Goal: Information Seeking & Learning: Learn about a topic

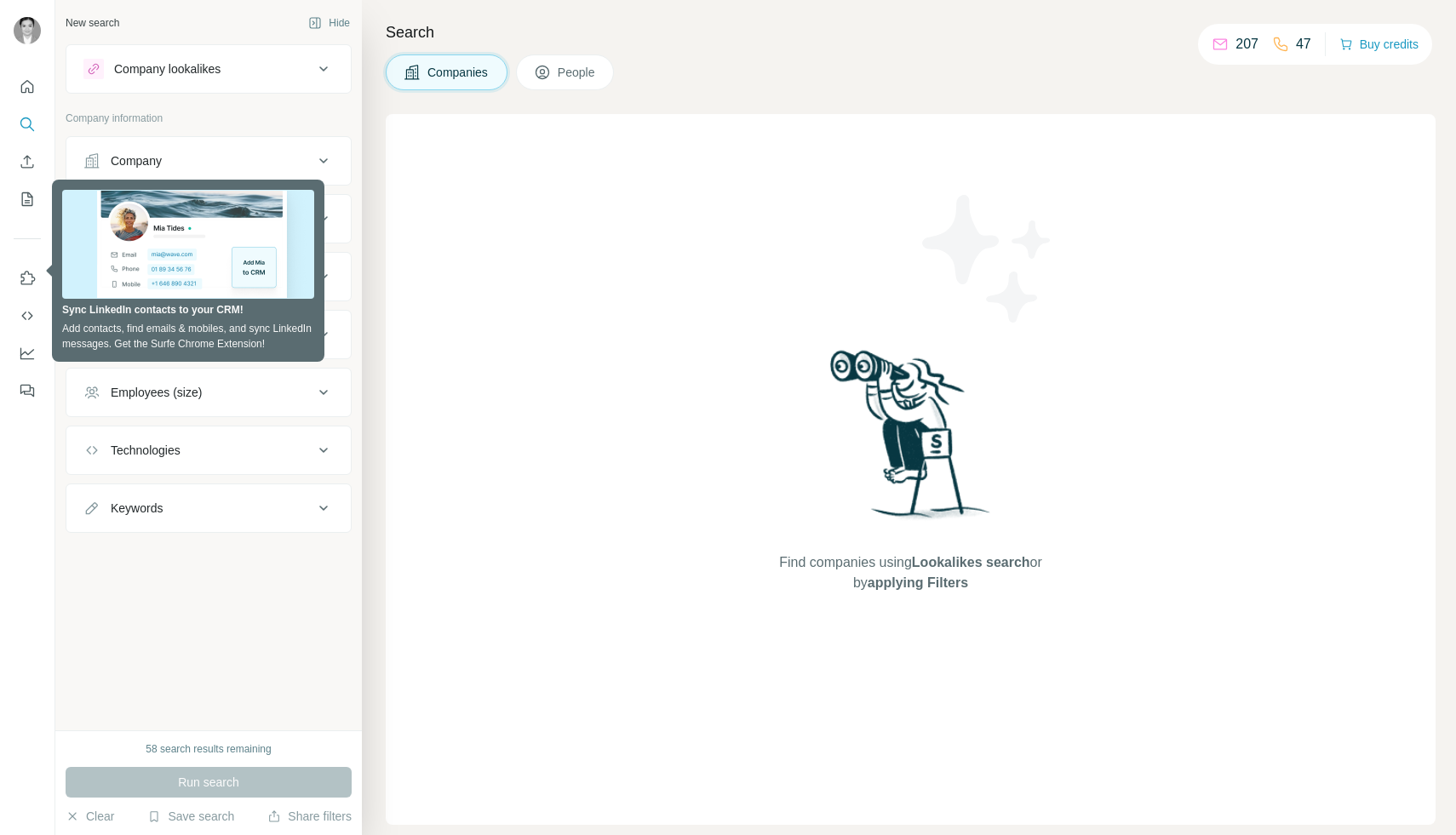
click at [316, 627] on div "New search Hide Company lookalikes Company information Company Industry HQ loca…" at bounding box center [208, 365] width 307 height 730
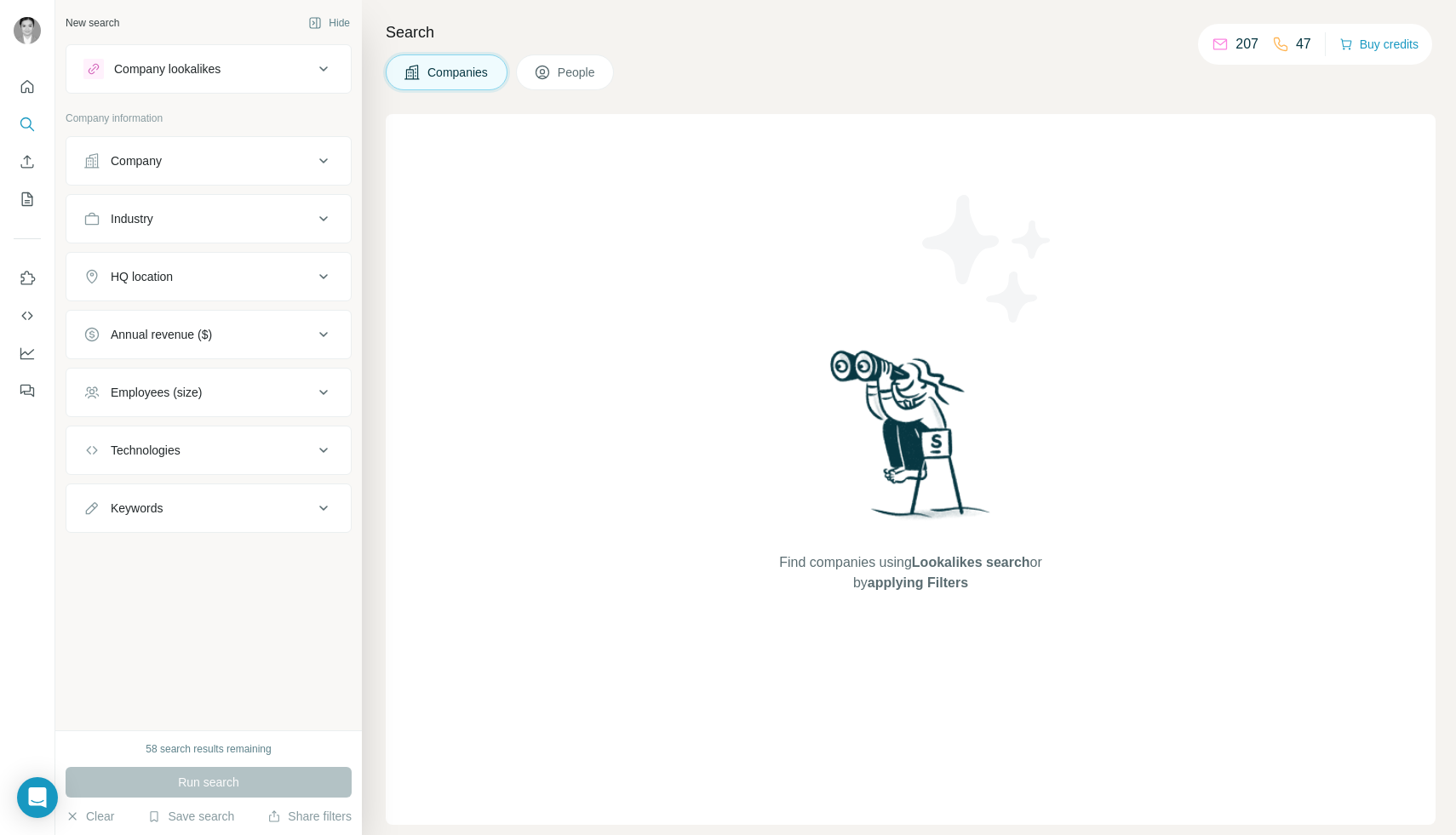
click at [262, 160] on div "Company" at bounding box center [198, 160] width 230 height 17
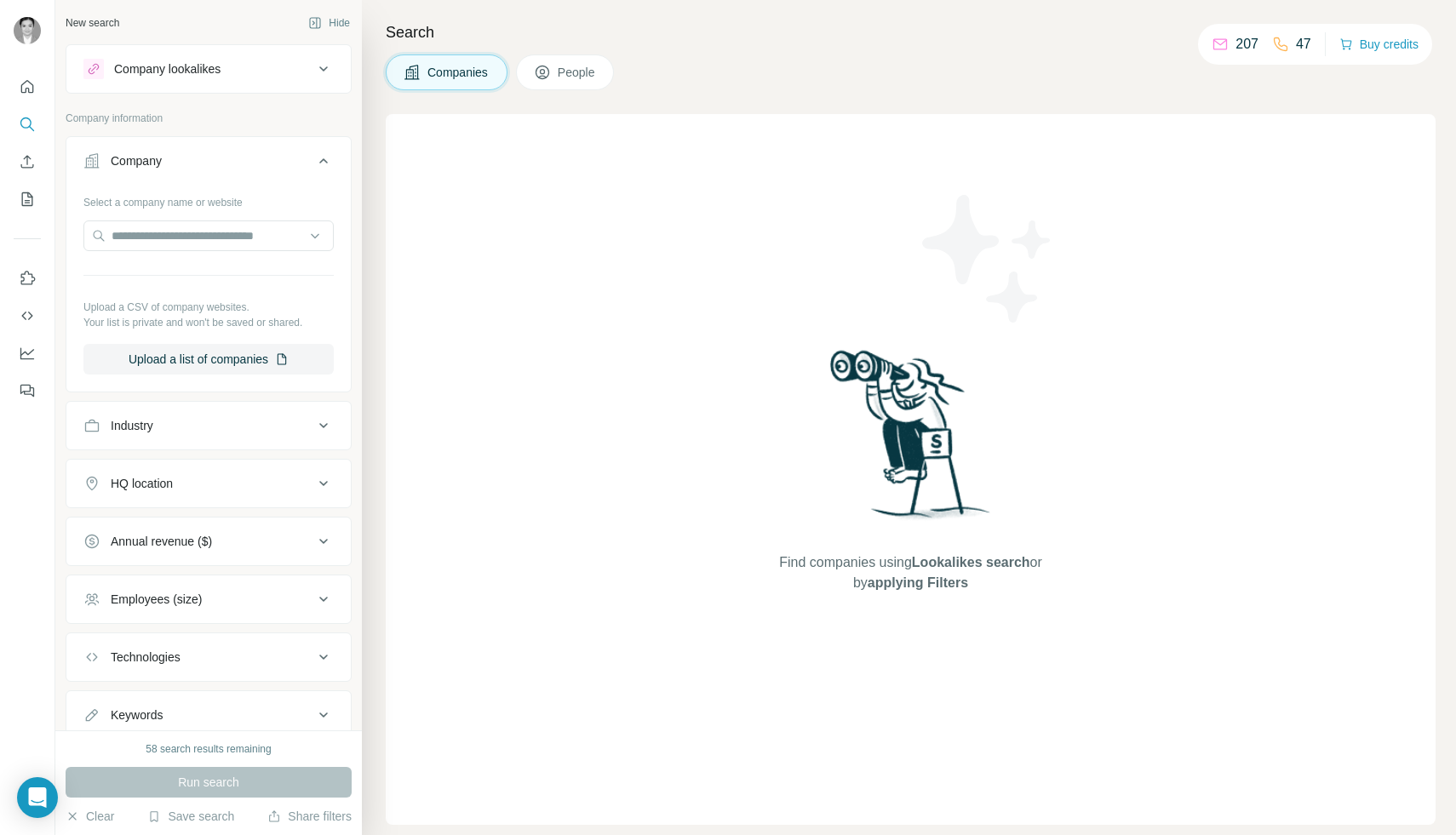
click at [281, 184] on button "Company" at bounding box center [208, 164] width 284 height 48
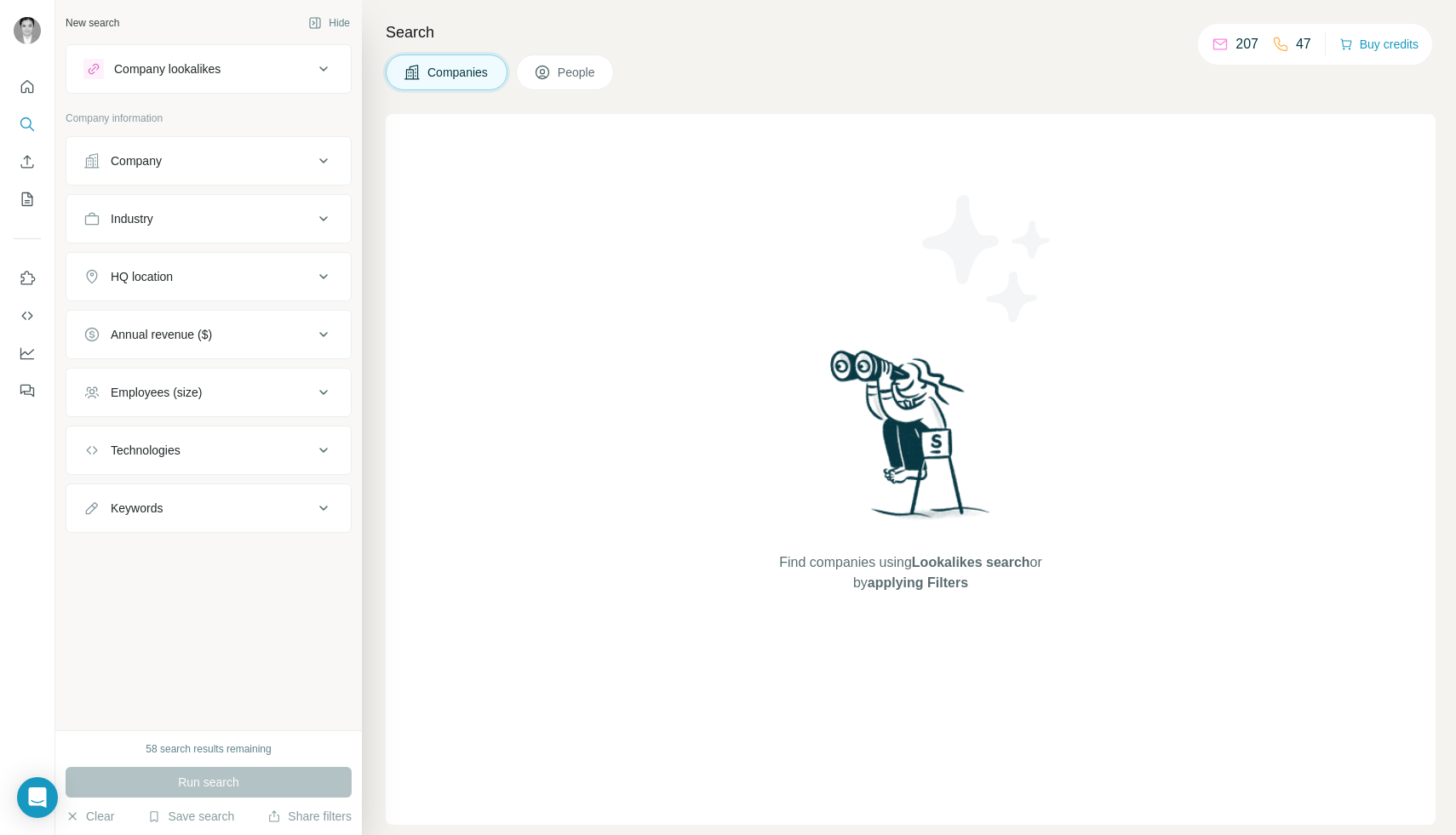
click at [235, 145] on button "Company" at bounding box center [208, 161] width 284 height 41
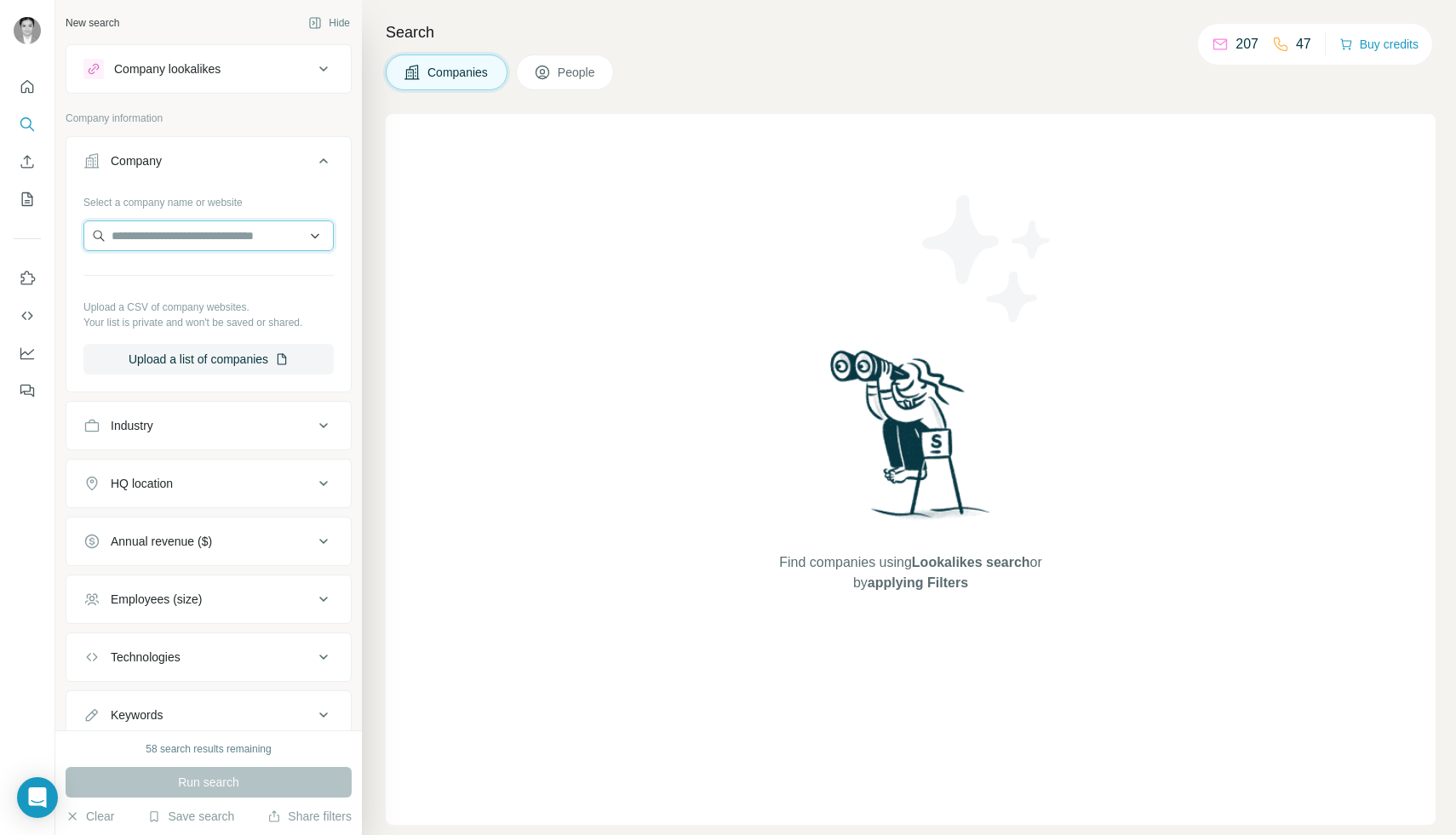
click at [268, 242] on input "text" at bounding box center [208, 235] width 250 height 31
click at [268, 307] on p "Upload a CSV of company websites." at bounding box center [208, 307] width 250 height 15
click at [321, 160] on icon at bounding box center [323, 160] width 8 height 5
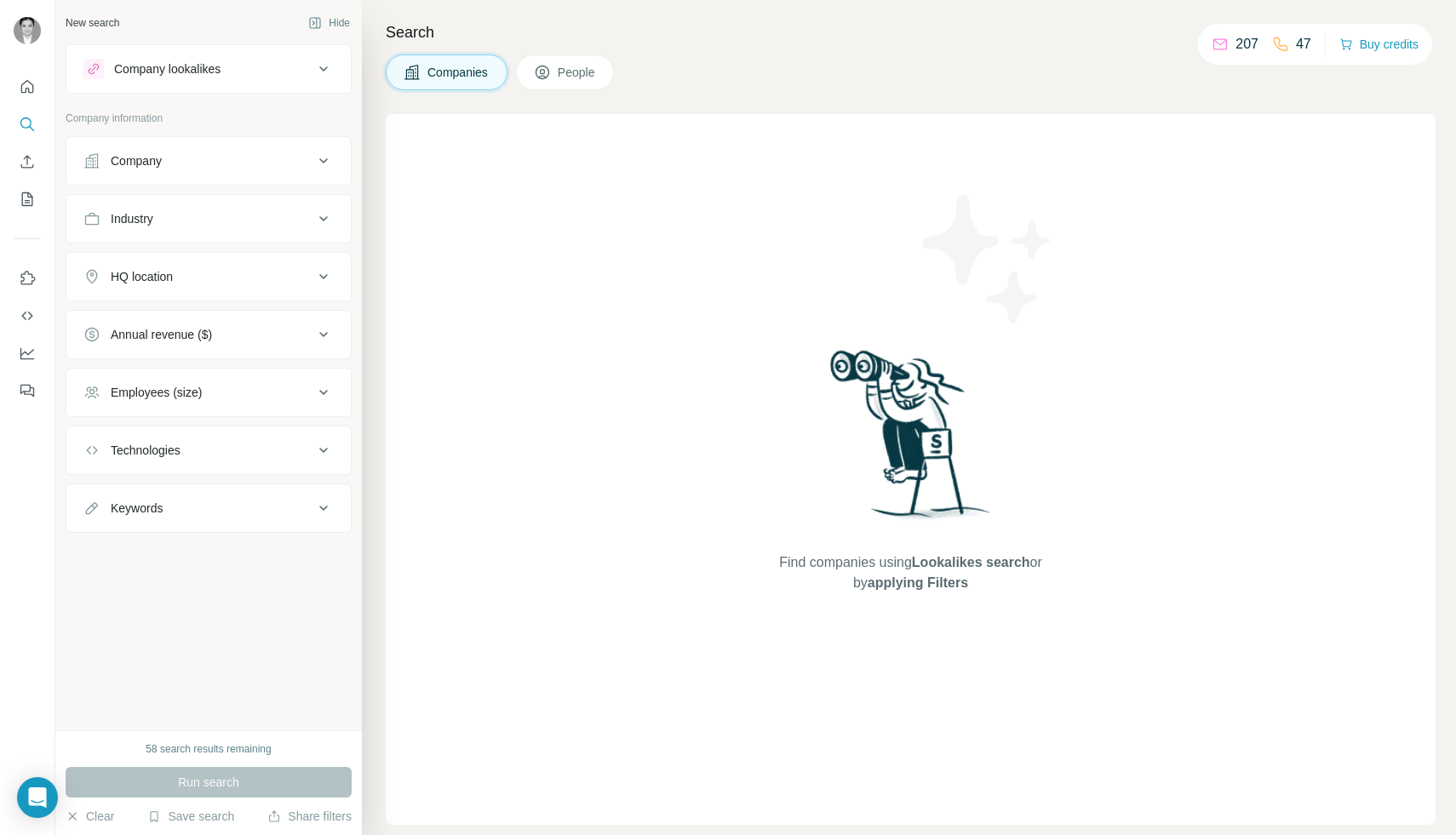
click at [321, 160] on icon at bounding box center [324, 161] width 21 height 21
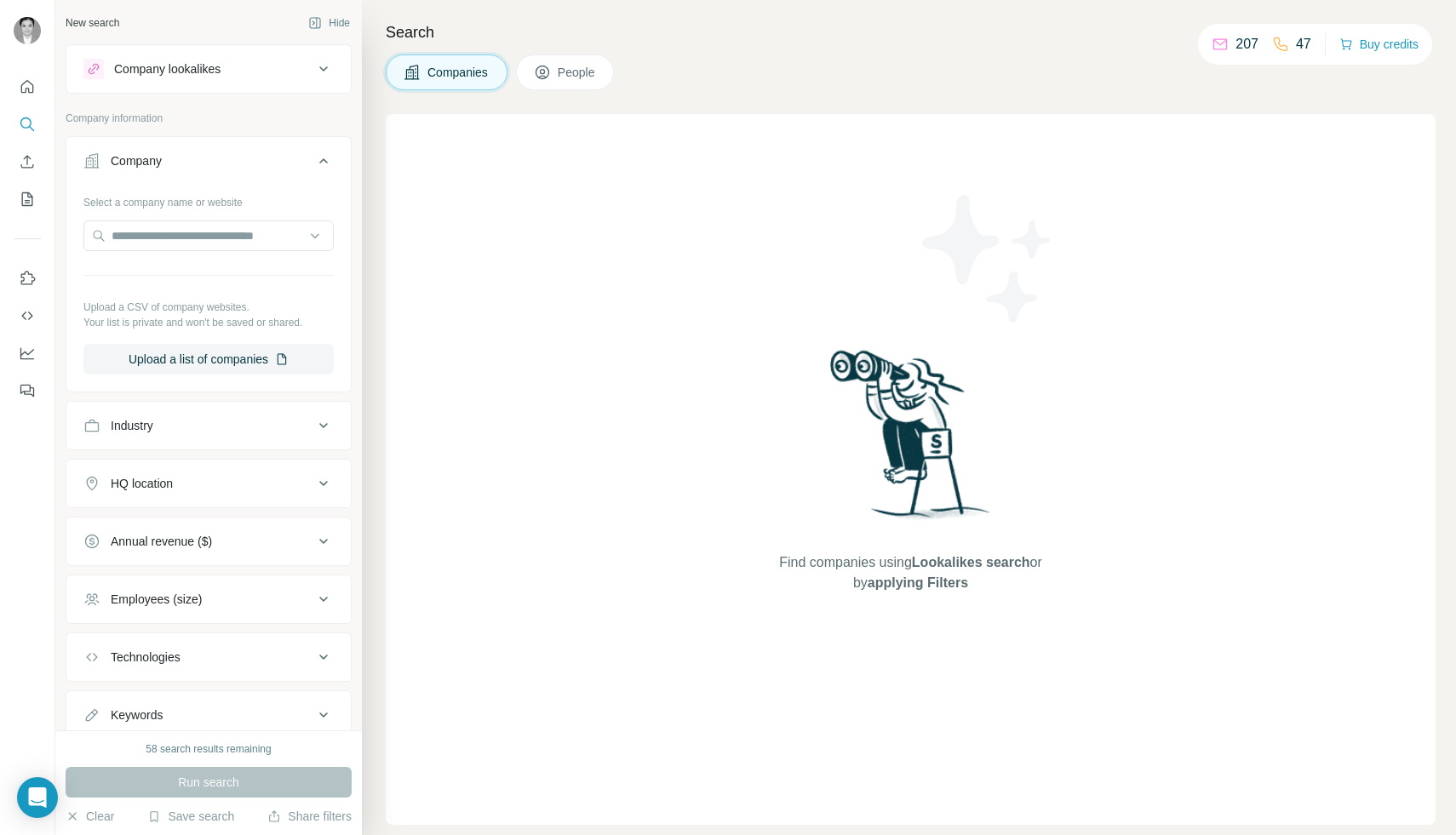
click at [321, 67] on icon at bounding box center [324, 69] width 21 height 21
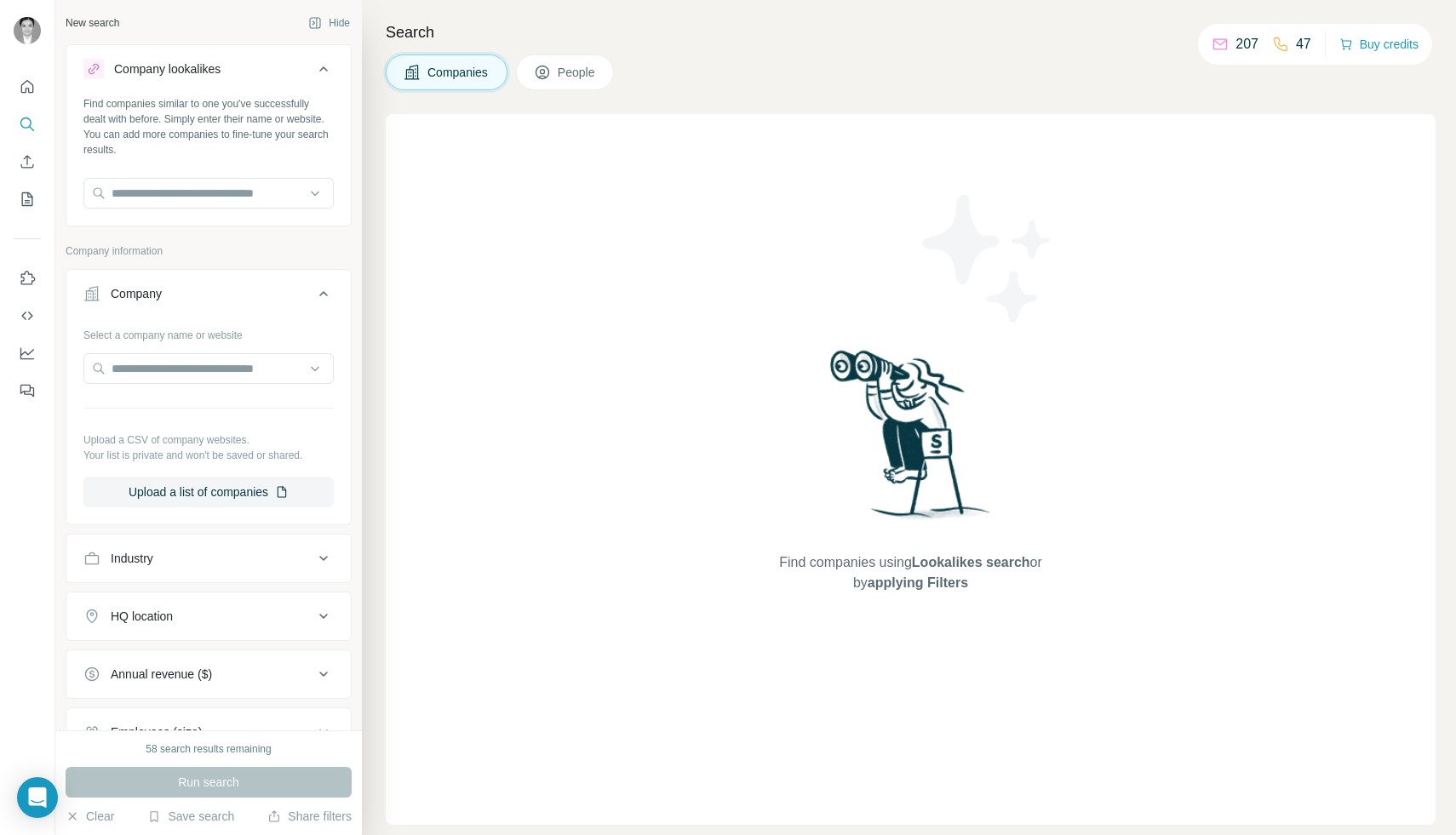
click at [321, 67] on icon at bounding box center [324, 69] width 21 height 21
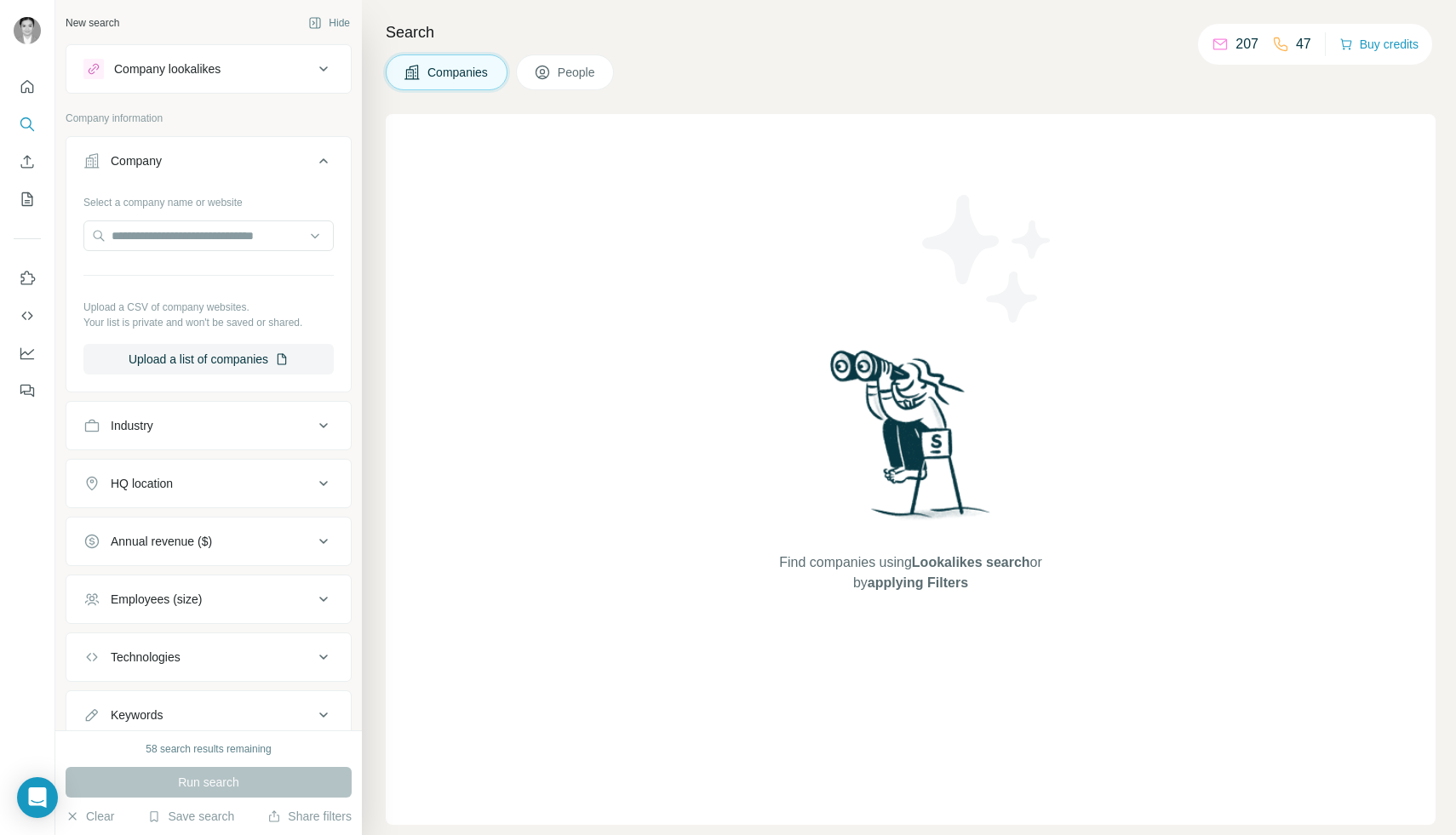
click at [320, 156] on icon at bounding box center [324, 161] width 21 height 21
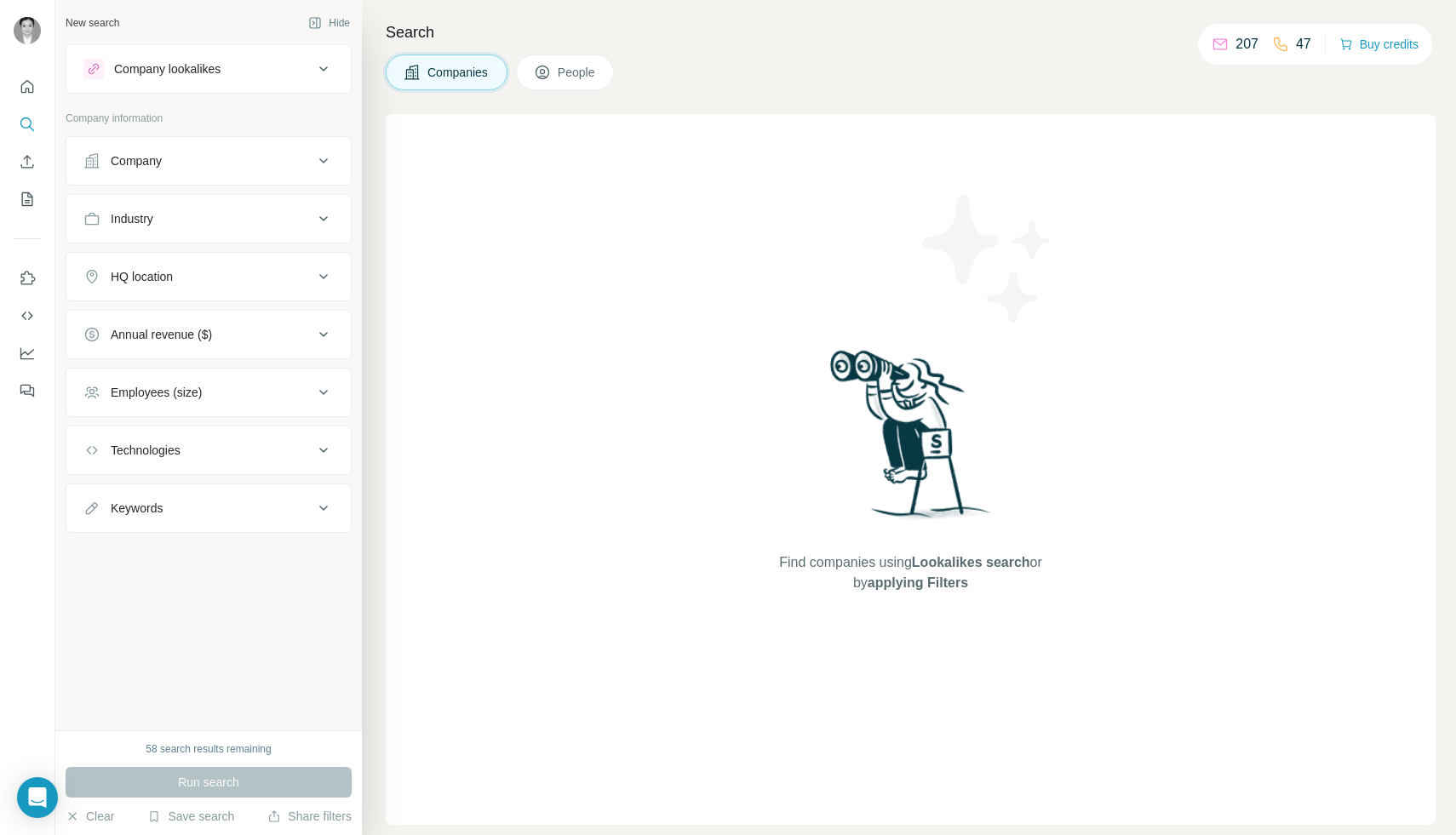
click at [326, 207] on button "Industry" at bounding box center [208, 219] width 284 height 41
click at [326, 207] on button "Industry" at bounding box center [208, 221] width 284 height 48
click at [311, 166] on div "Company" at bounding box center [198, 160] width 230 height 17
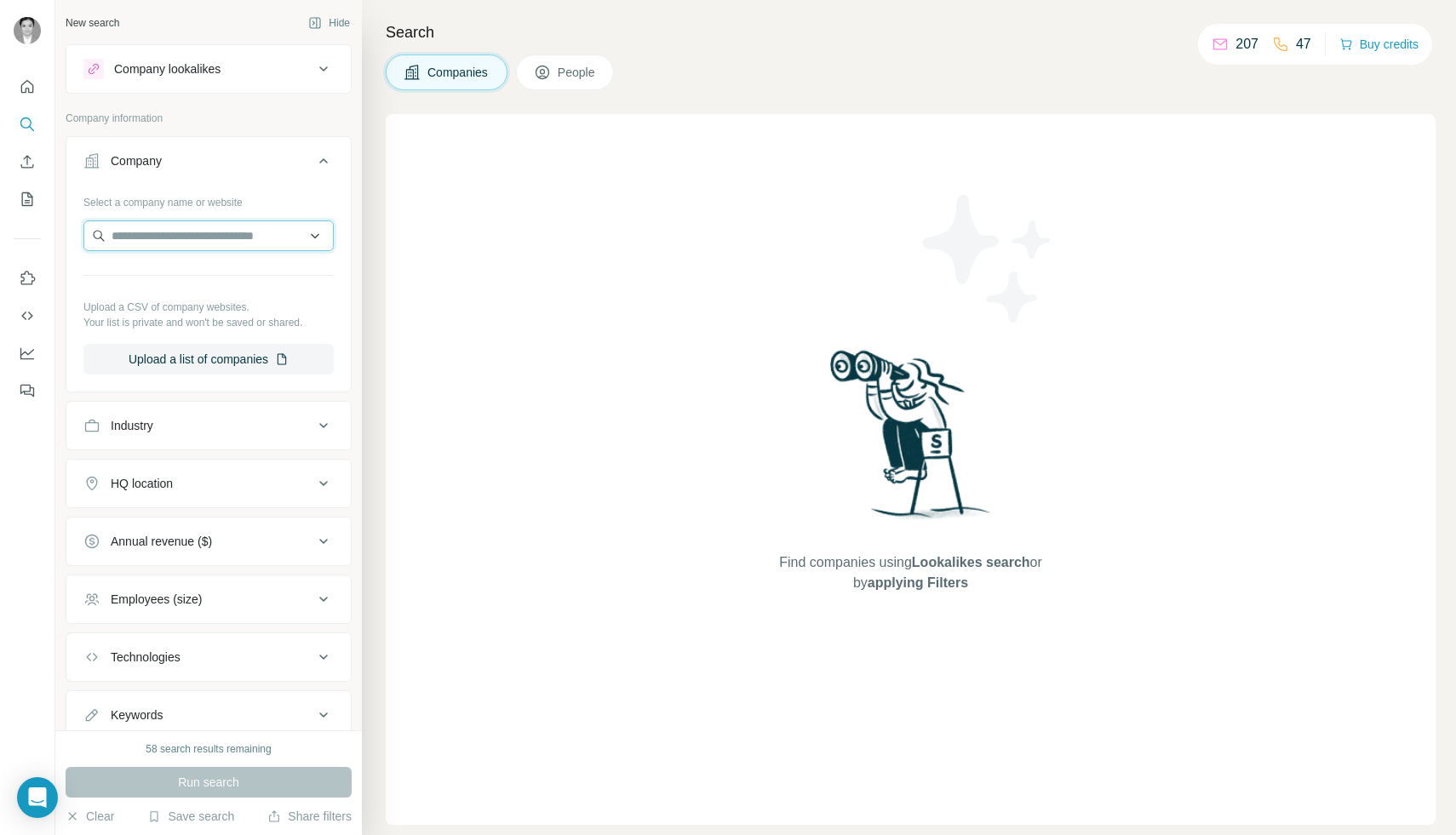
click at [281, 240] on input "text" at bounding box center [208, 235] width 250 height 31
click at [315, 176] on button "Company" at bounding box center [208, 164] width 284 height 48
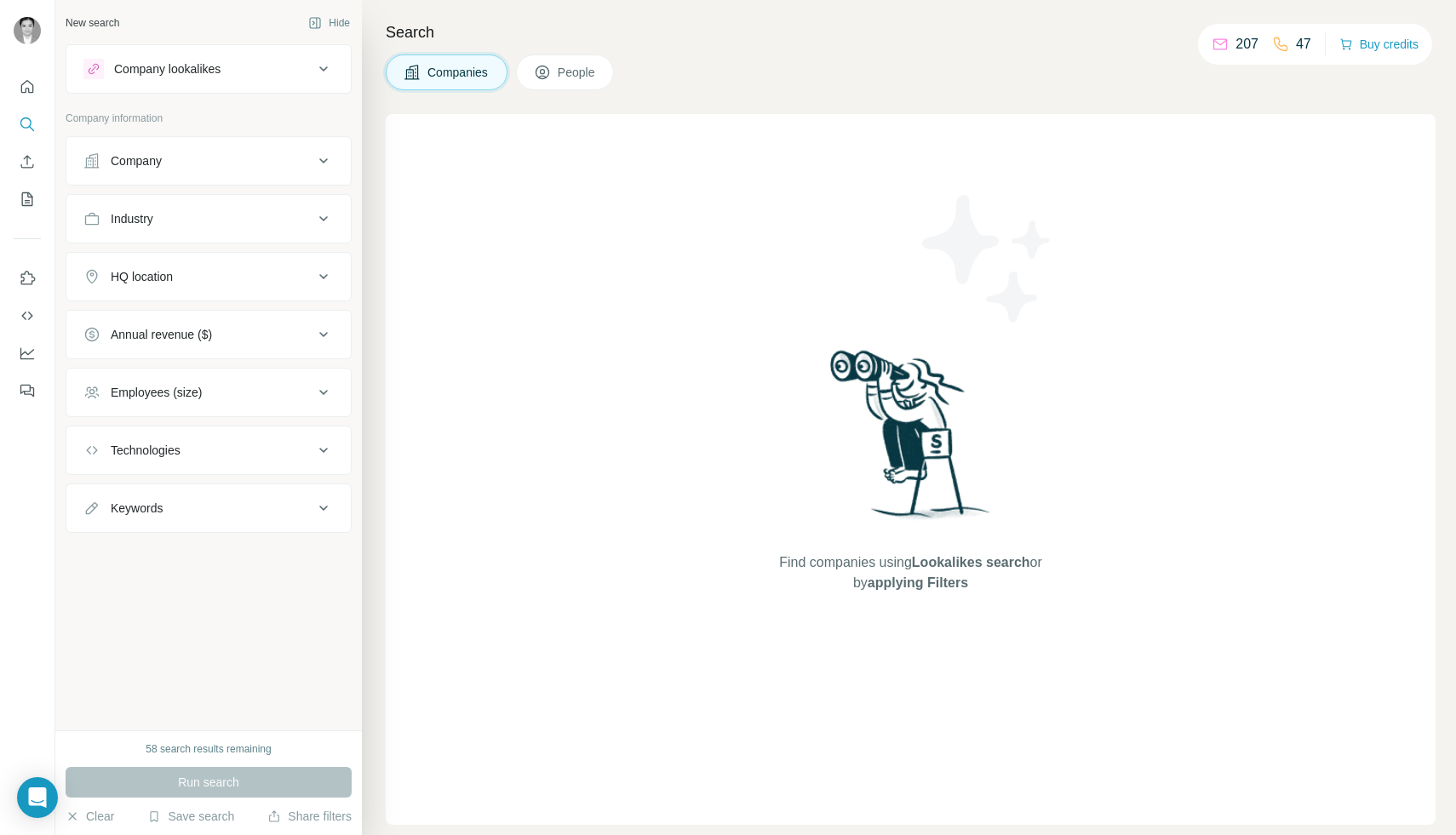
click at [324, 227] on icon at bounding box center [324, 219] width 21 height 21
click at [322, 232] on button "Industry" at bounding box center [208, 219] width 284 height 41
click at [218, 269] on input at bounding box center [200, 262] width 210 height 19
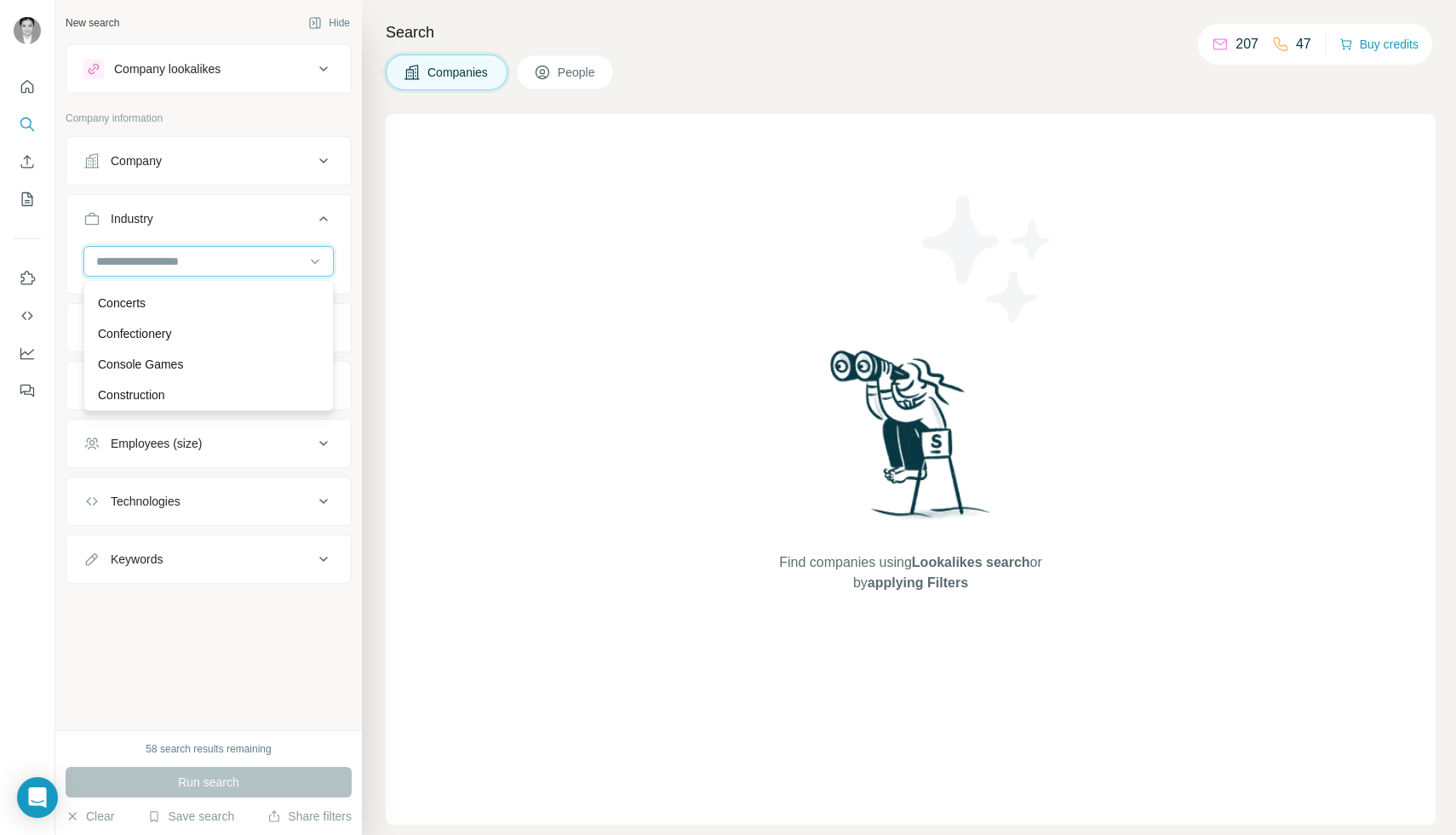
scroll to position [3349, 0]
click at [208, 354] on div "Console Games" at bounding box center [208, 352] width 221 height 17
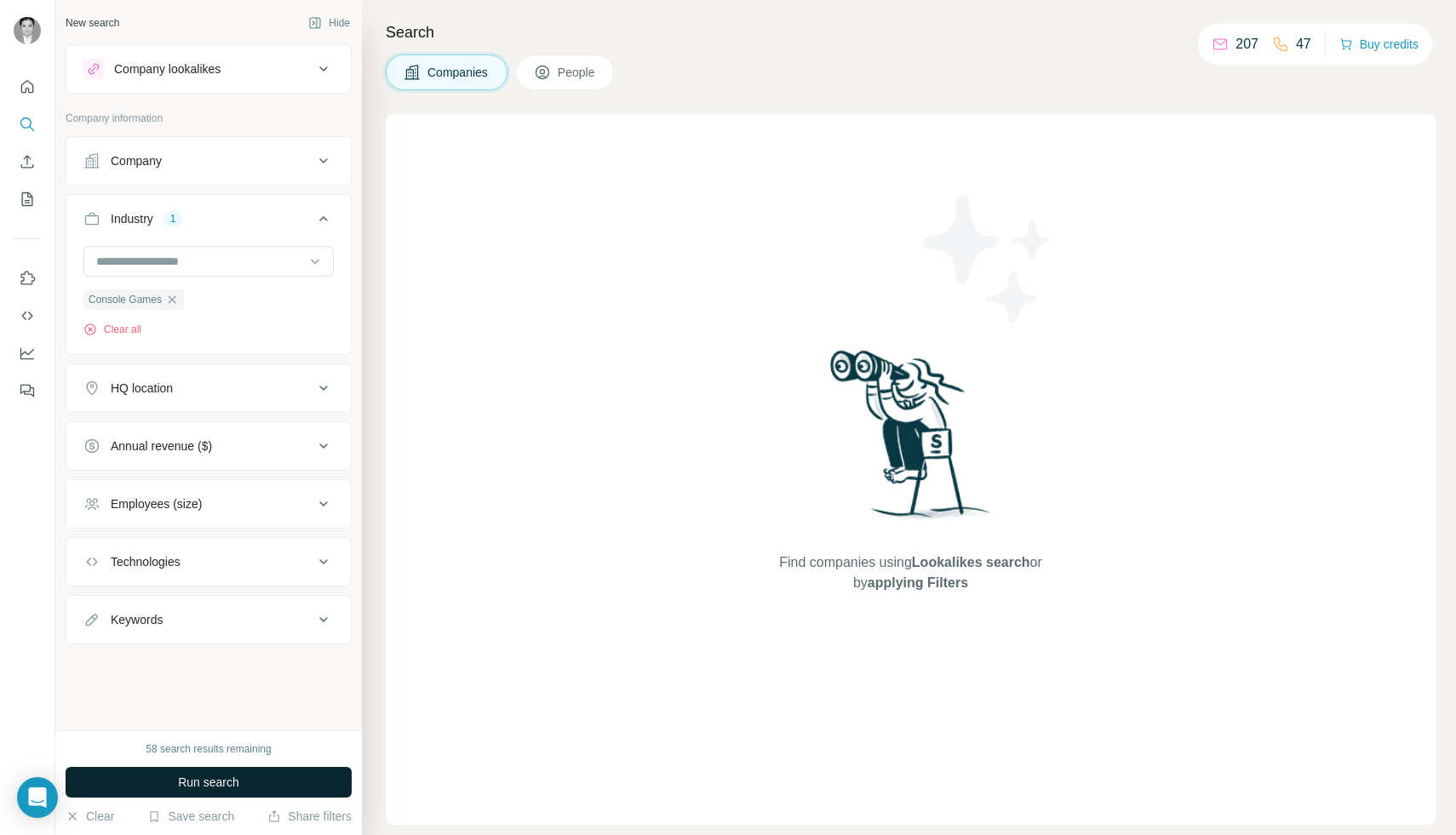
click at [210, 792] on button "Run search" at bounding box center [208, 782] width 286 height 31
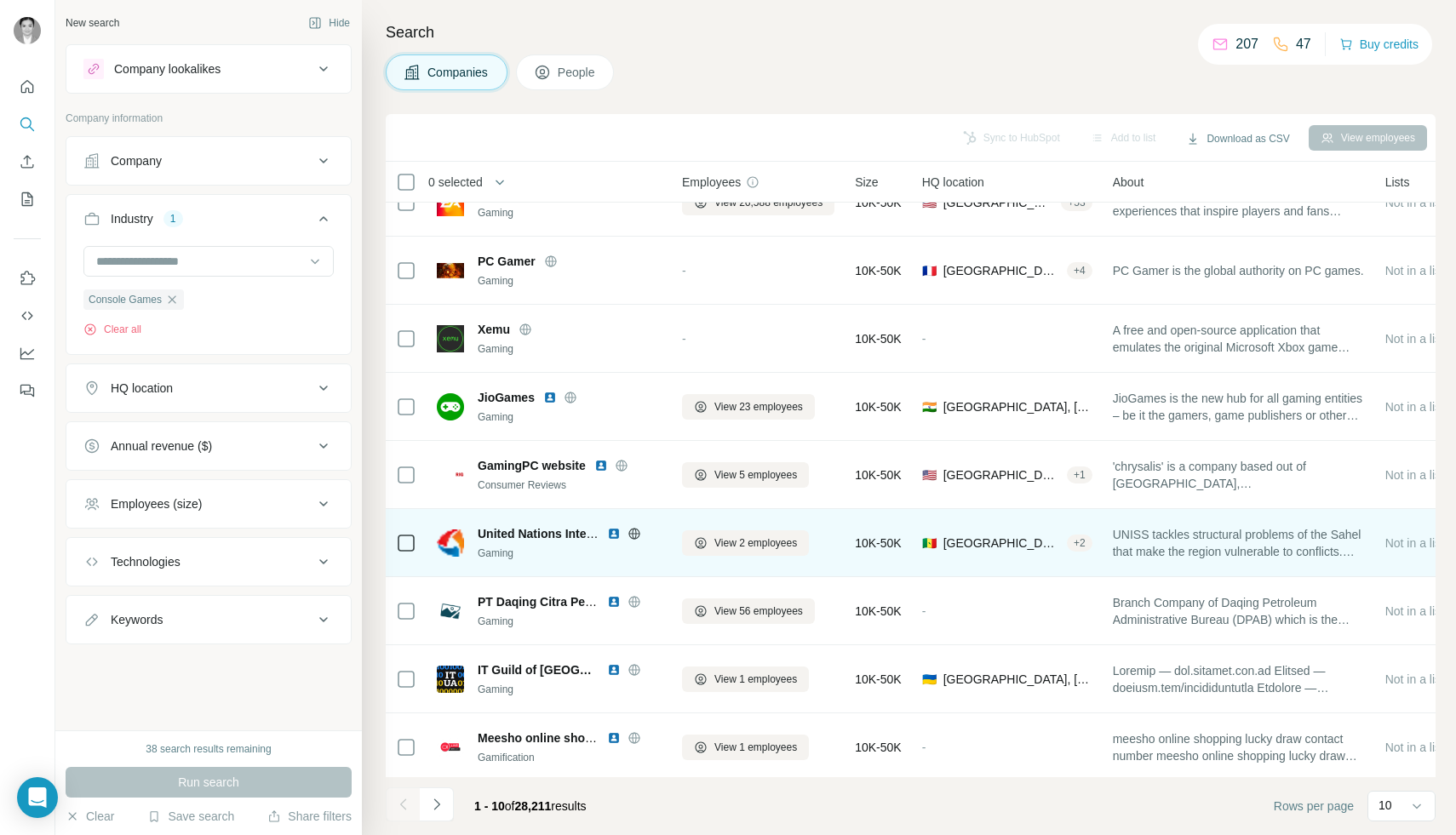
scroll to position [106, 0]
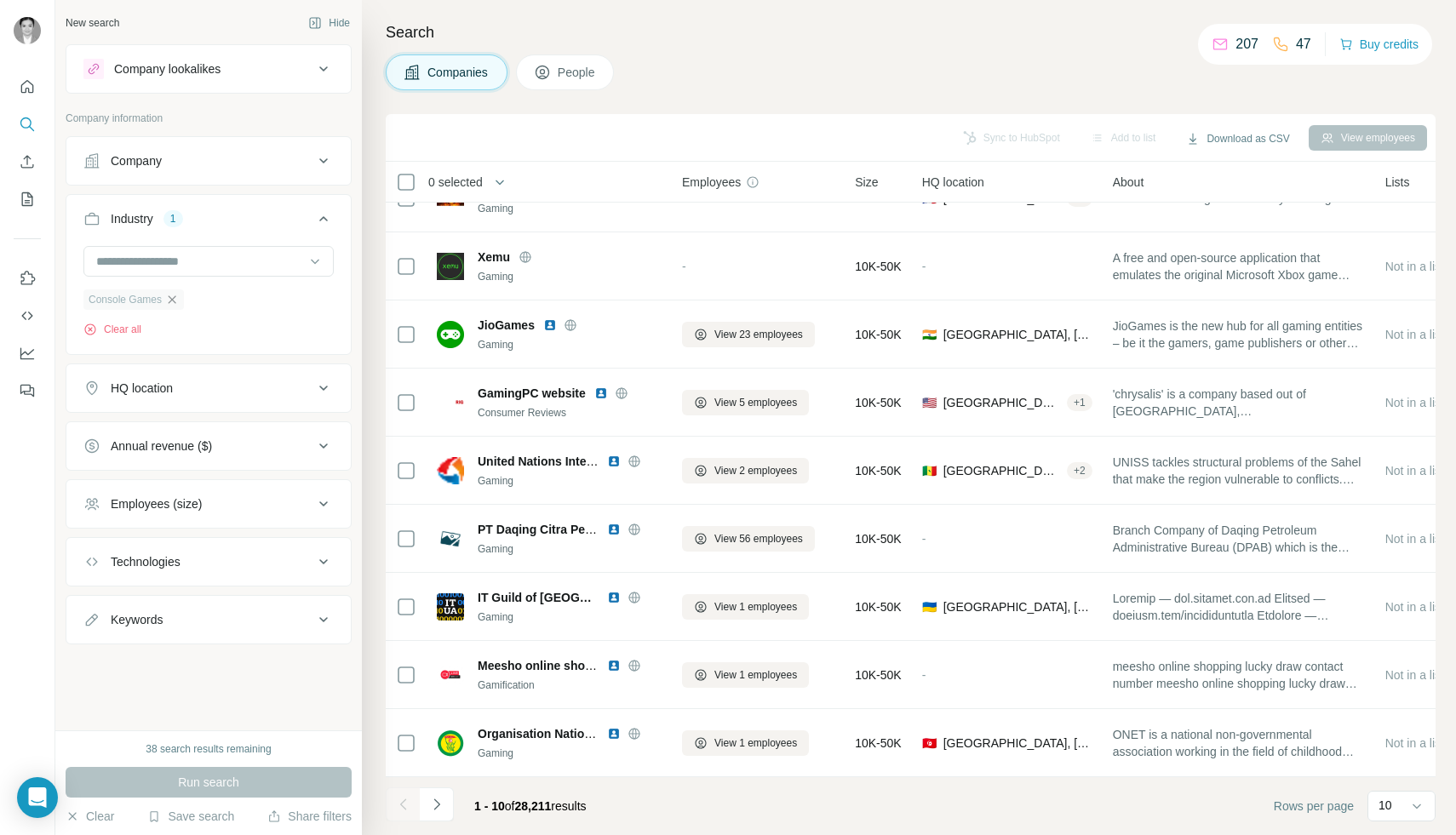
click at [178, 296] on icon "button" at bounding box center [172, 299] width 14 height 14
click at [175, 261] on input at bounding box center [200, 262] width 210 height 19
type input "********"
click at [139, 256] on input "********" at bounding box center [200, 262] width 210 height 19
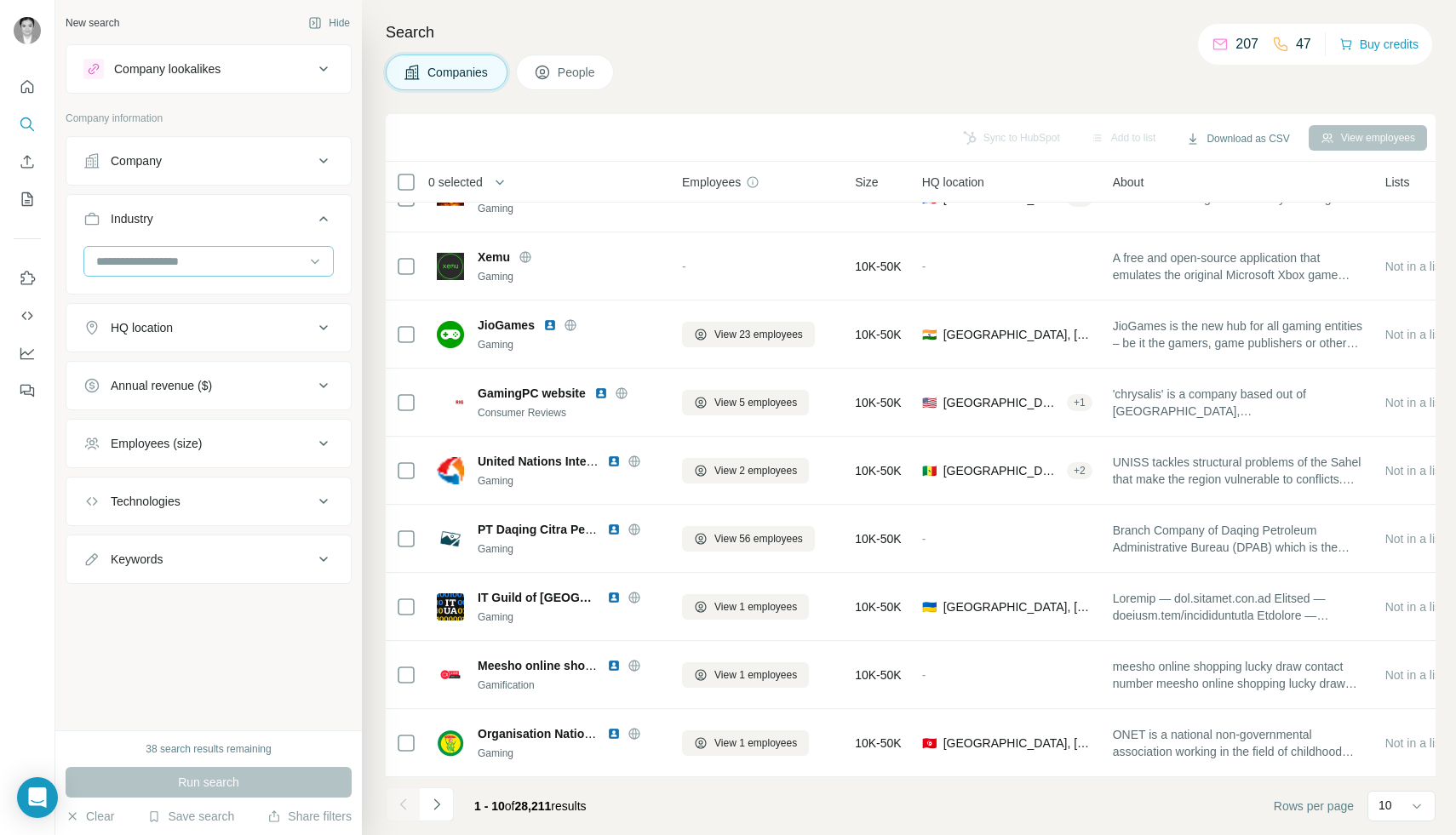
click at [139, 256] on input at bounding box center [200, 262] width 210 height 19
type input "*"
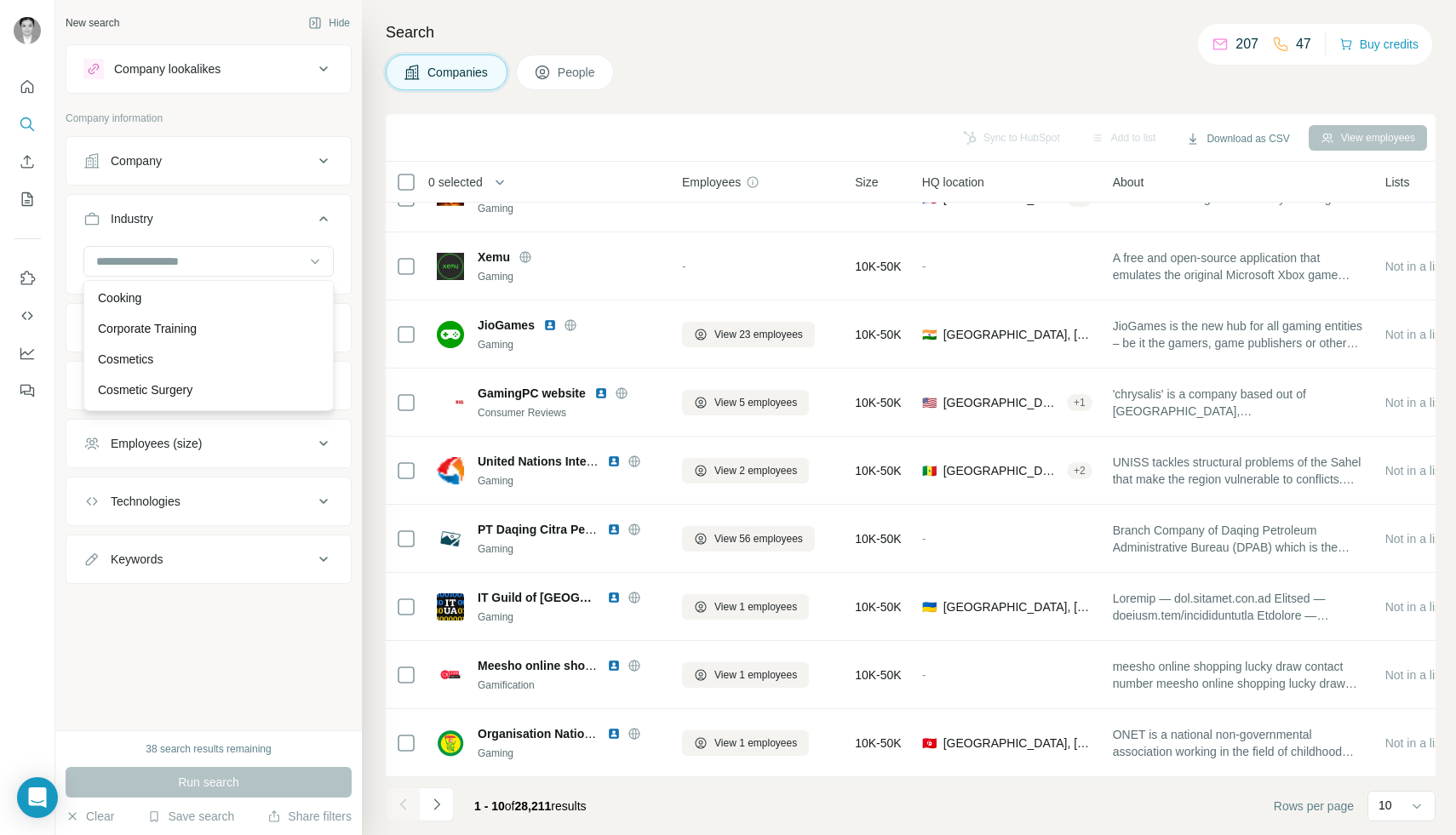
click at [232, 631] on div "New search Hide Company lookalikes Company information Company Industry HQ loca…" at bounding box center [208, 365] width 307 height 730
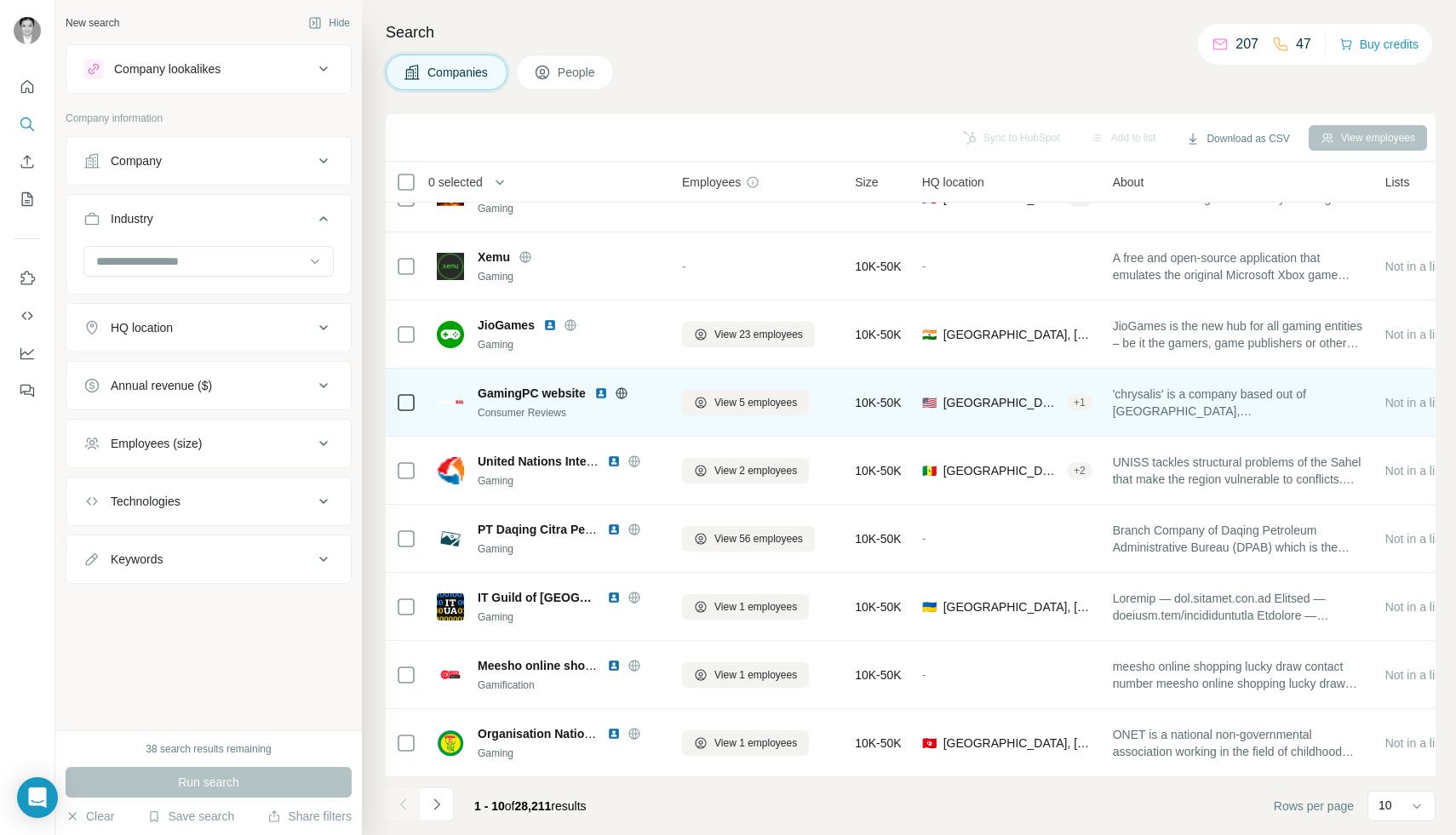
scroll to position [0, 0]
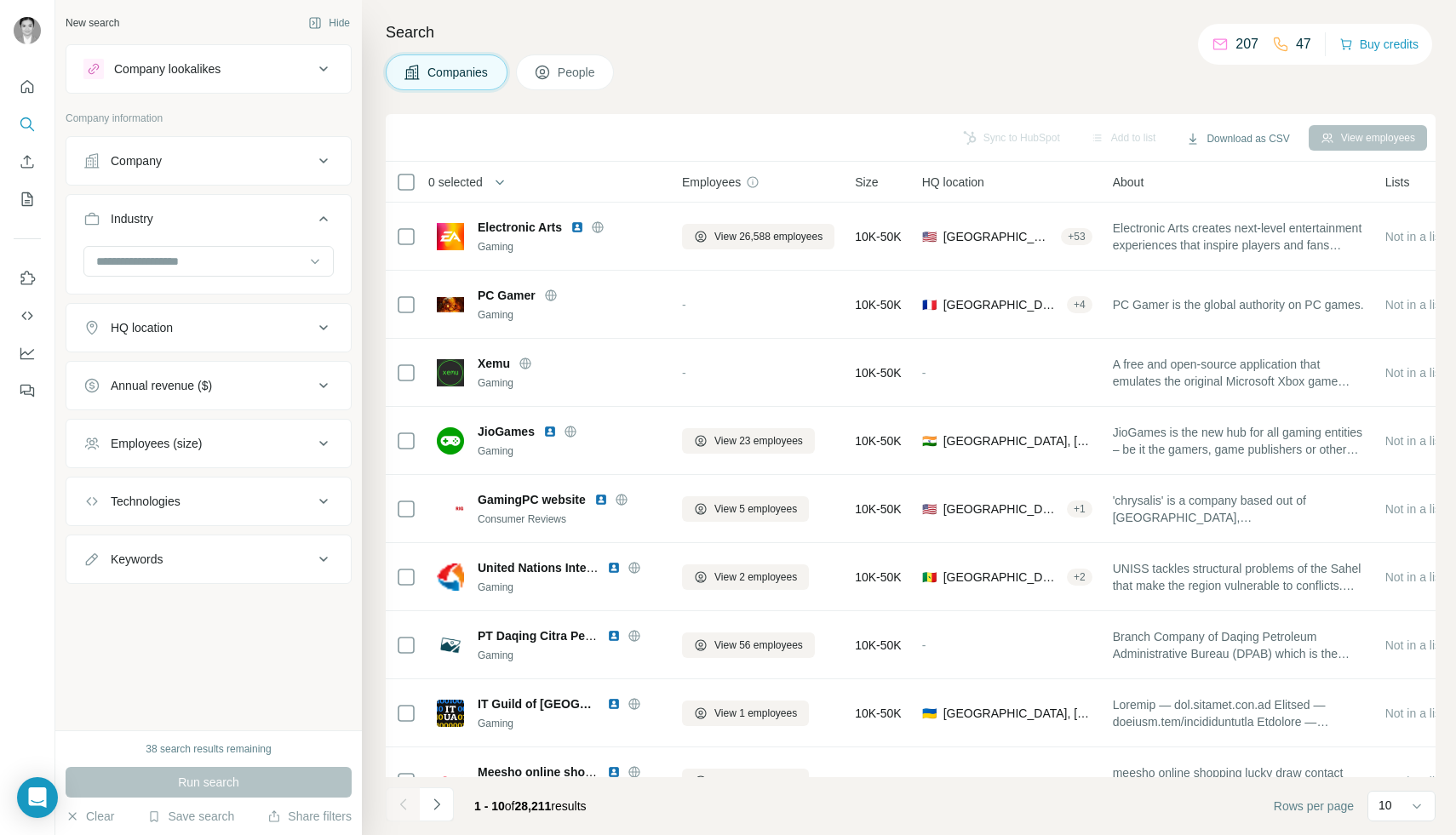
click at [278, 752] on div "38 search results remaining" at bounding box center [208, 749] width 286 height 15
click at [270, 156] on div "Company" at bounding box center [198, 160] width 230 height 17
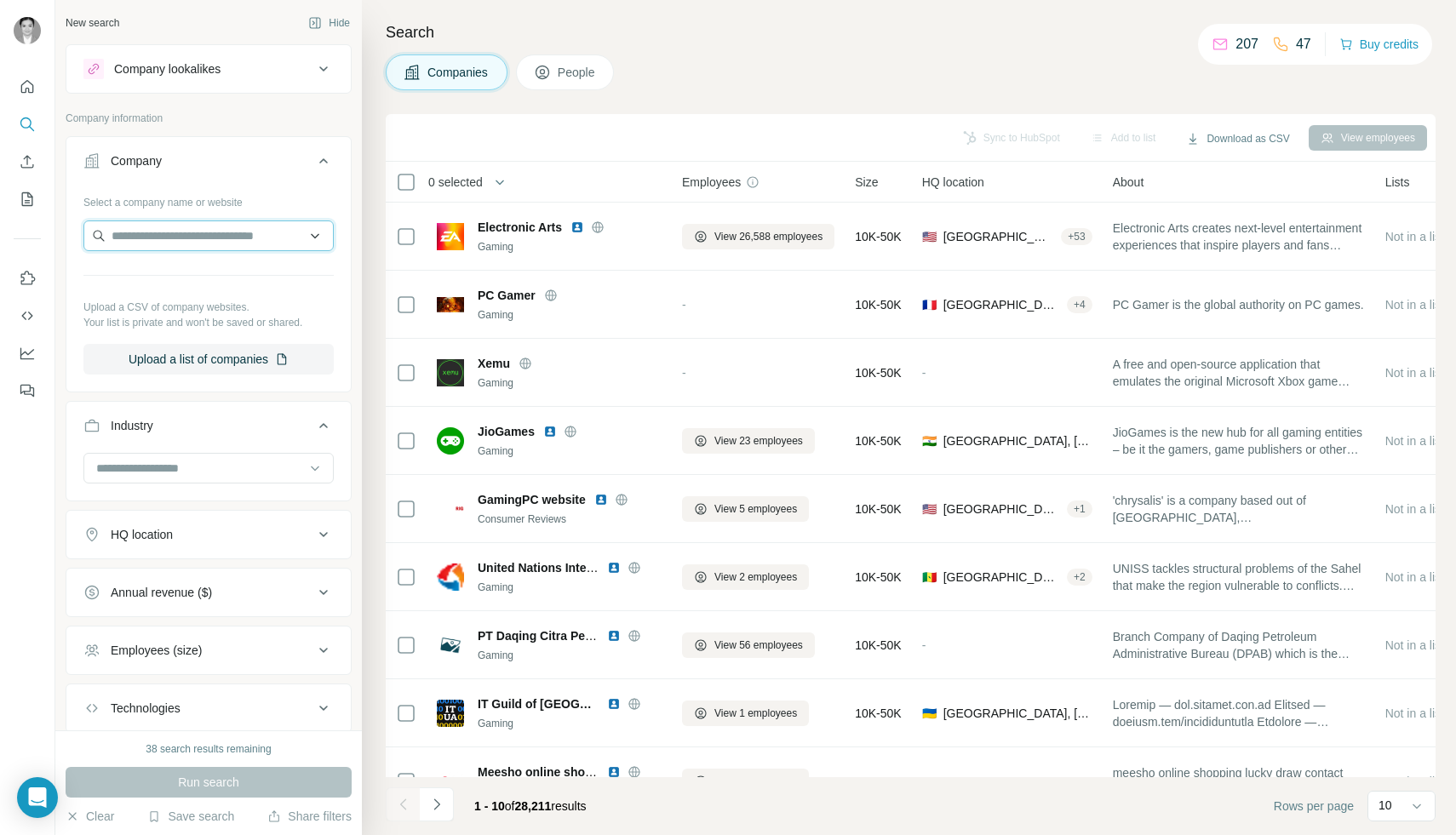
click at [251, 234] on input "text" at bounding box center [208, 235] width 250 height 31
type input "*"
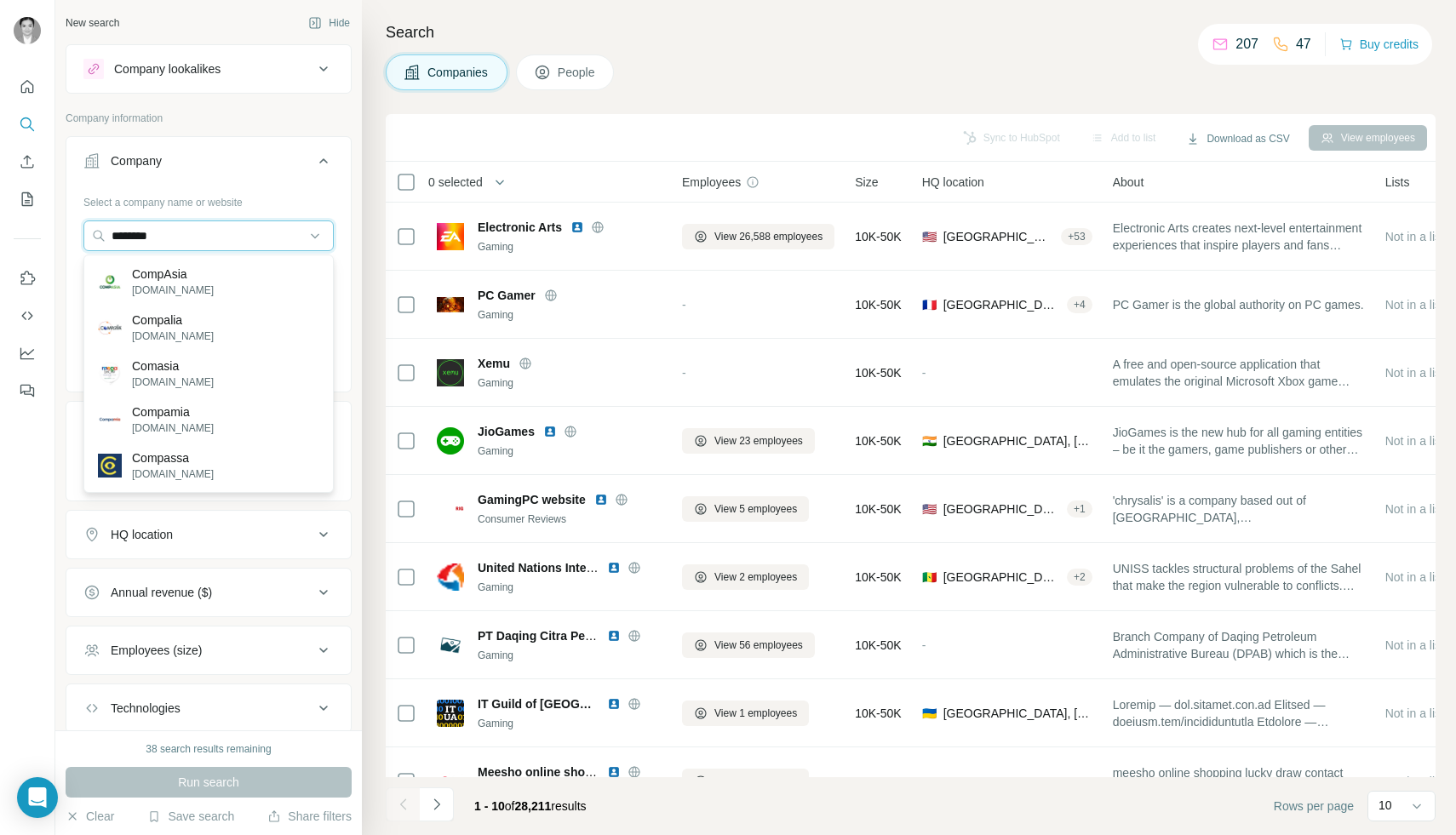
type input "********"
click at [195, 272] on p "CompAsia" at bounding box center [173, 274] width 82 height 17
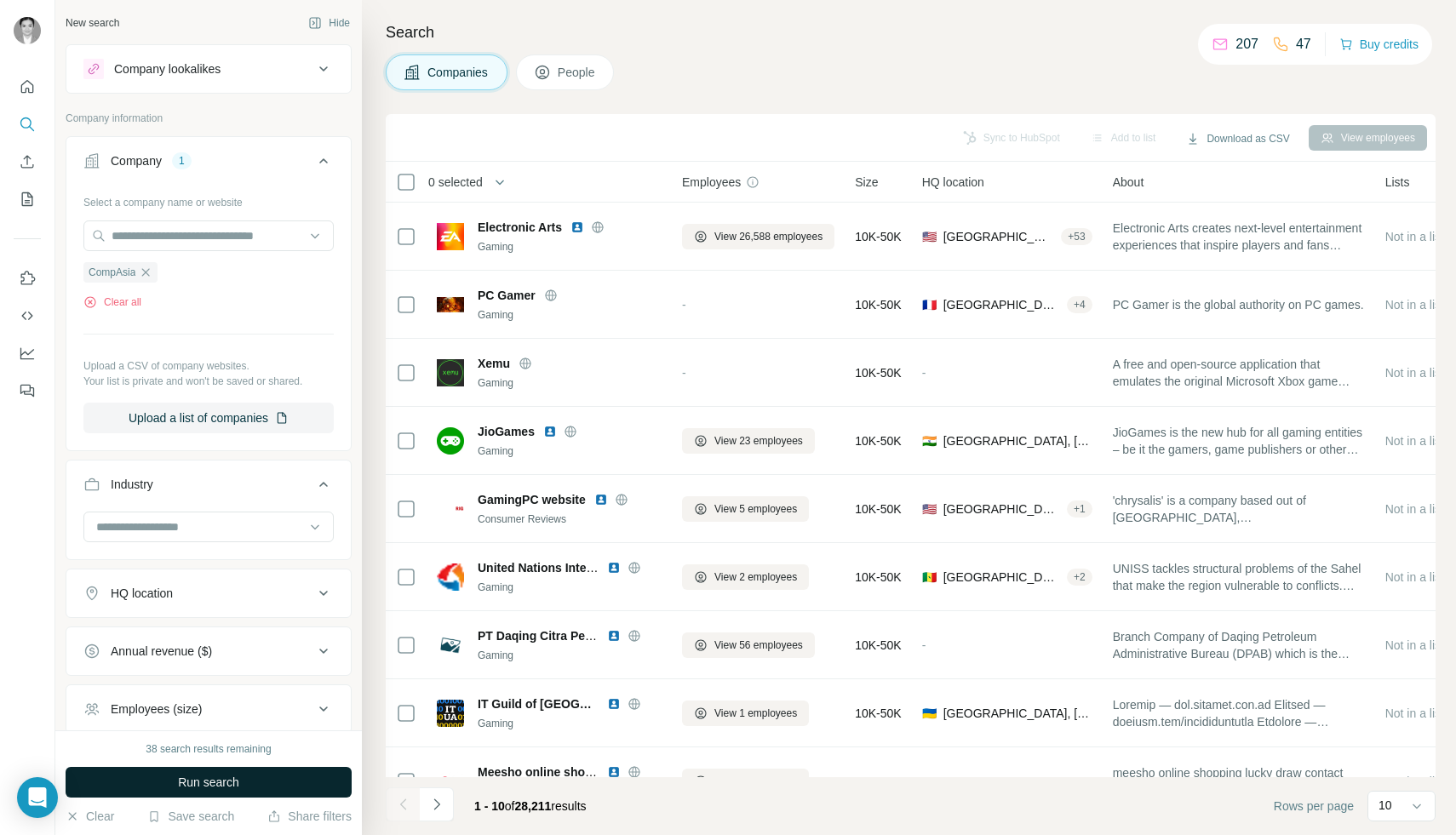
click at [243, 785] on button "Run search" at bounding box center [208, 782] width 286 height 31
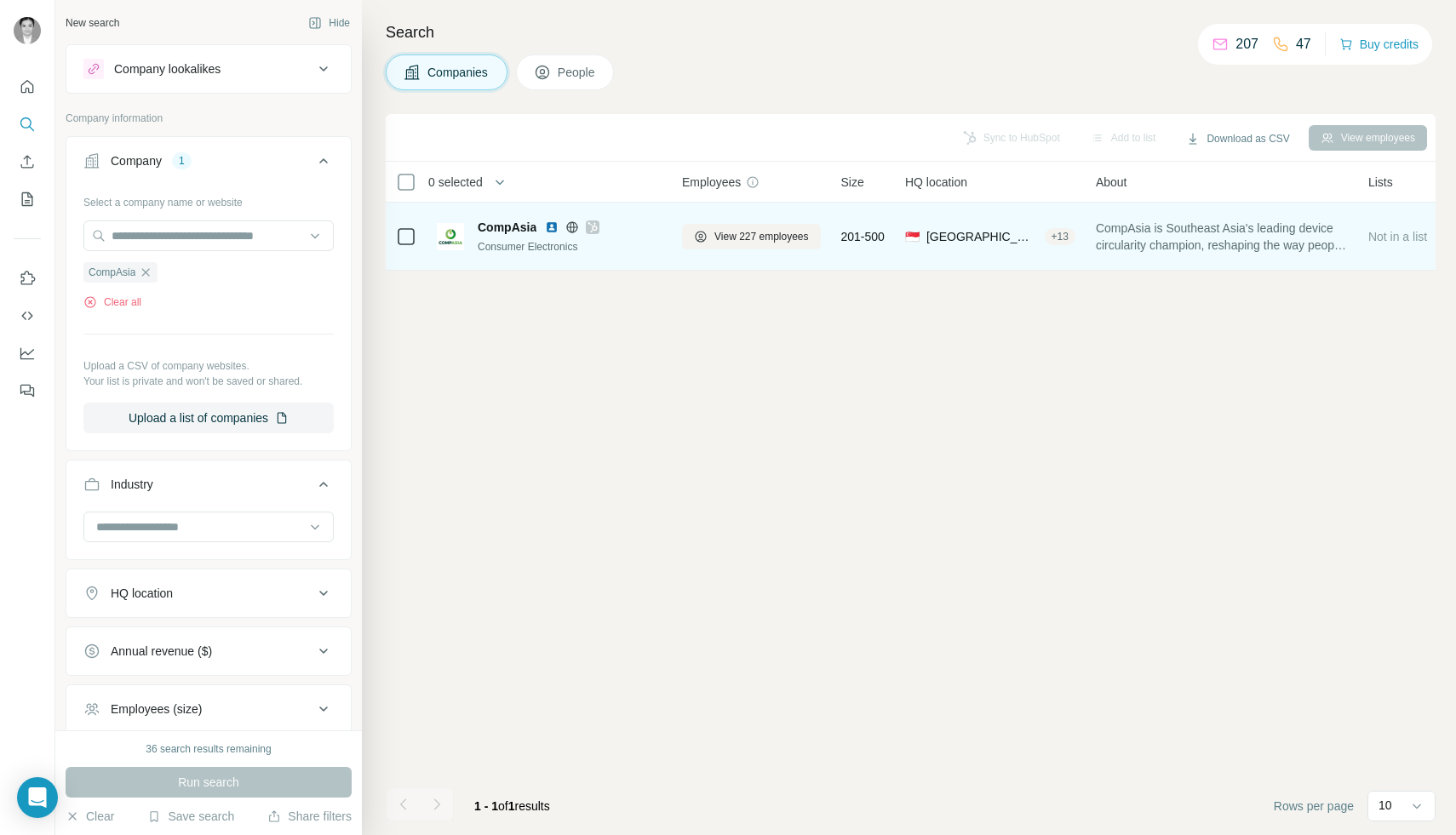
click at [501, 232] on span "CompAsia" at bounding box center [507, 227] width 59 height 17
click at [796, 235] on span "View 227 employees" at bounding box center [761, 236] width 95 height 15
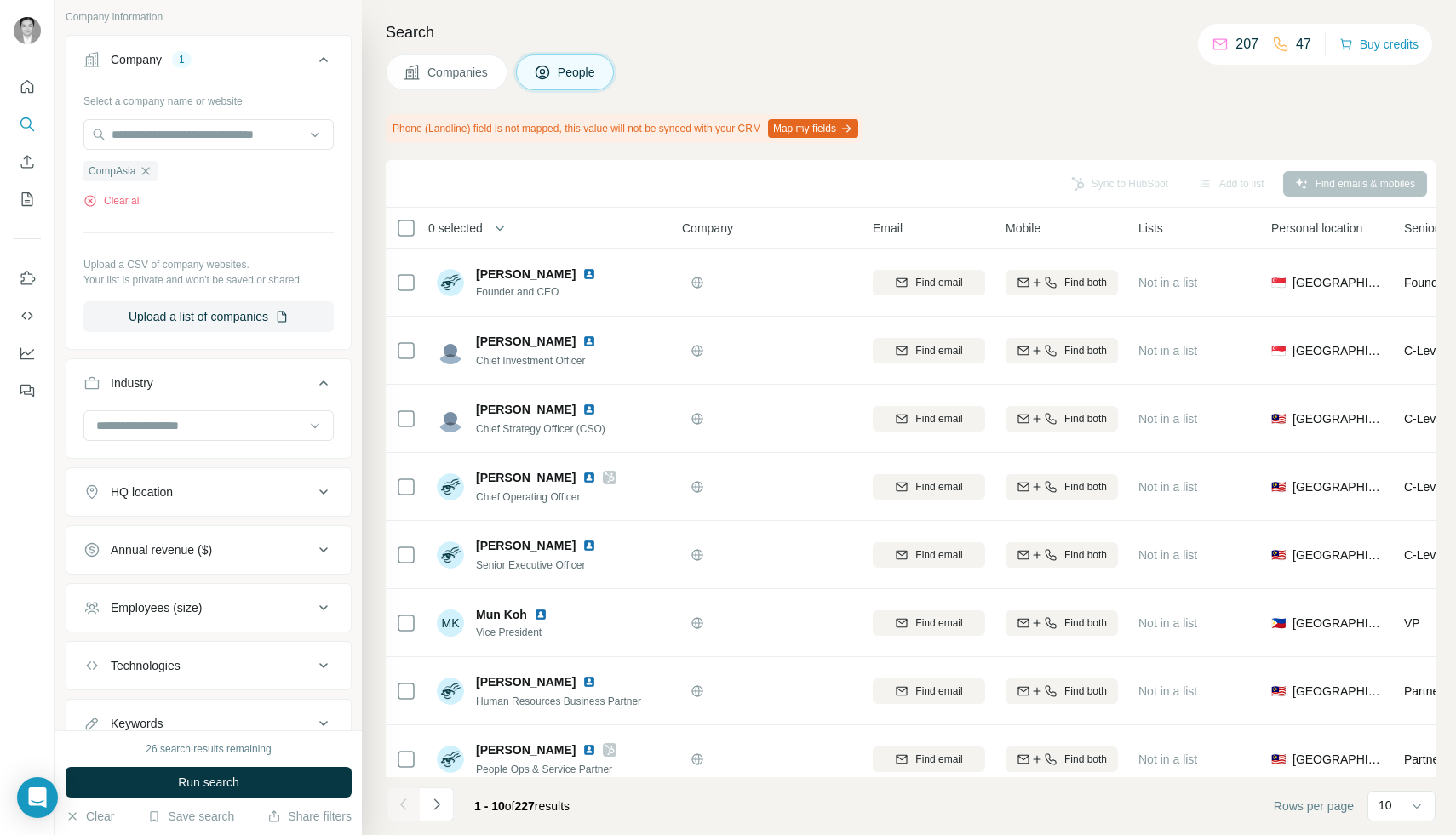
scroll to position [371, 0]
click at [218, 413] on input at bounding box center [200, 422] width 210 height 19
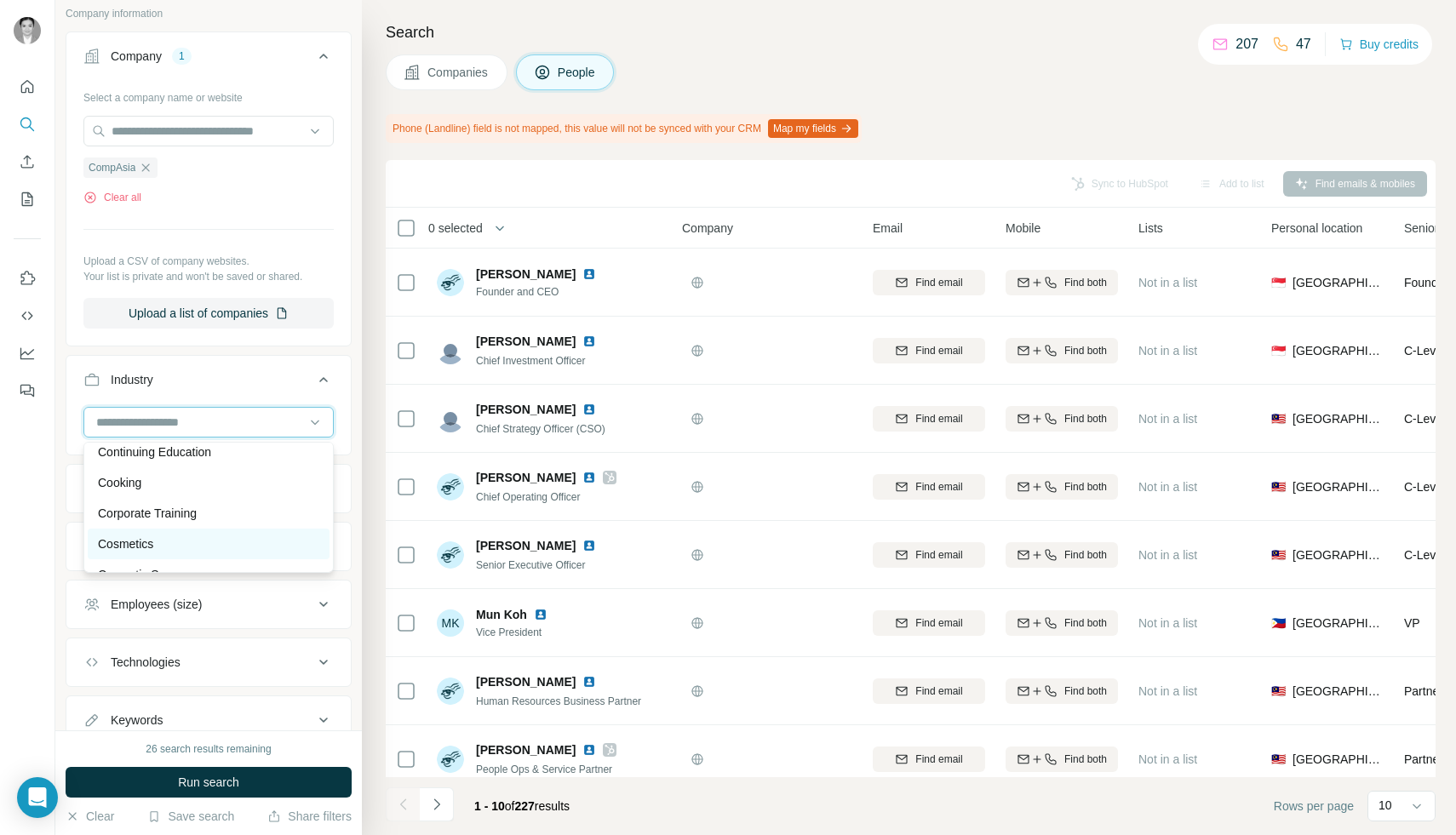
scroll to position [3872, 0]
click at [196, 376] on div "Industry" at bounding box center [198, 380] width 230 height 17
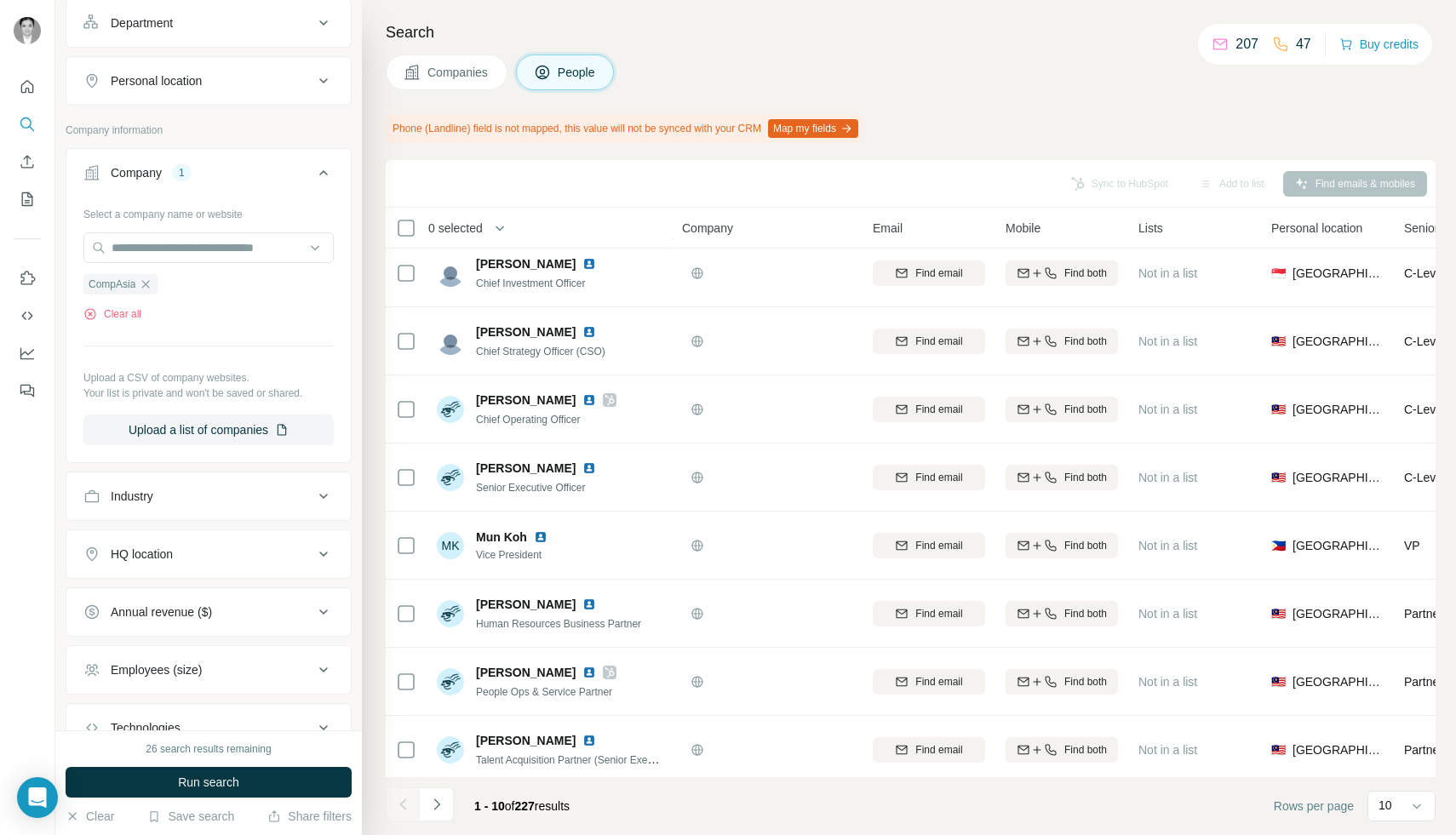
scroll to position [381, 0]
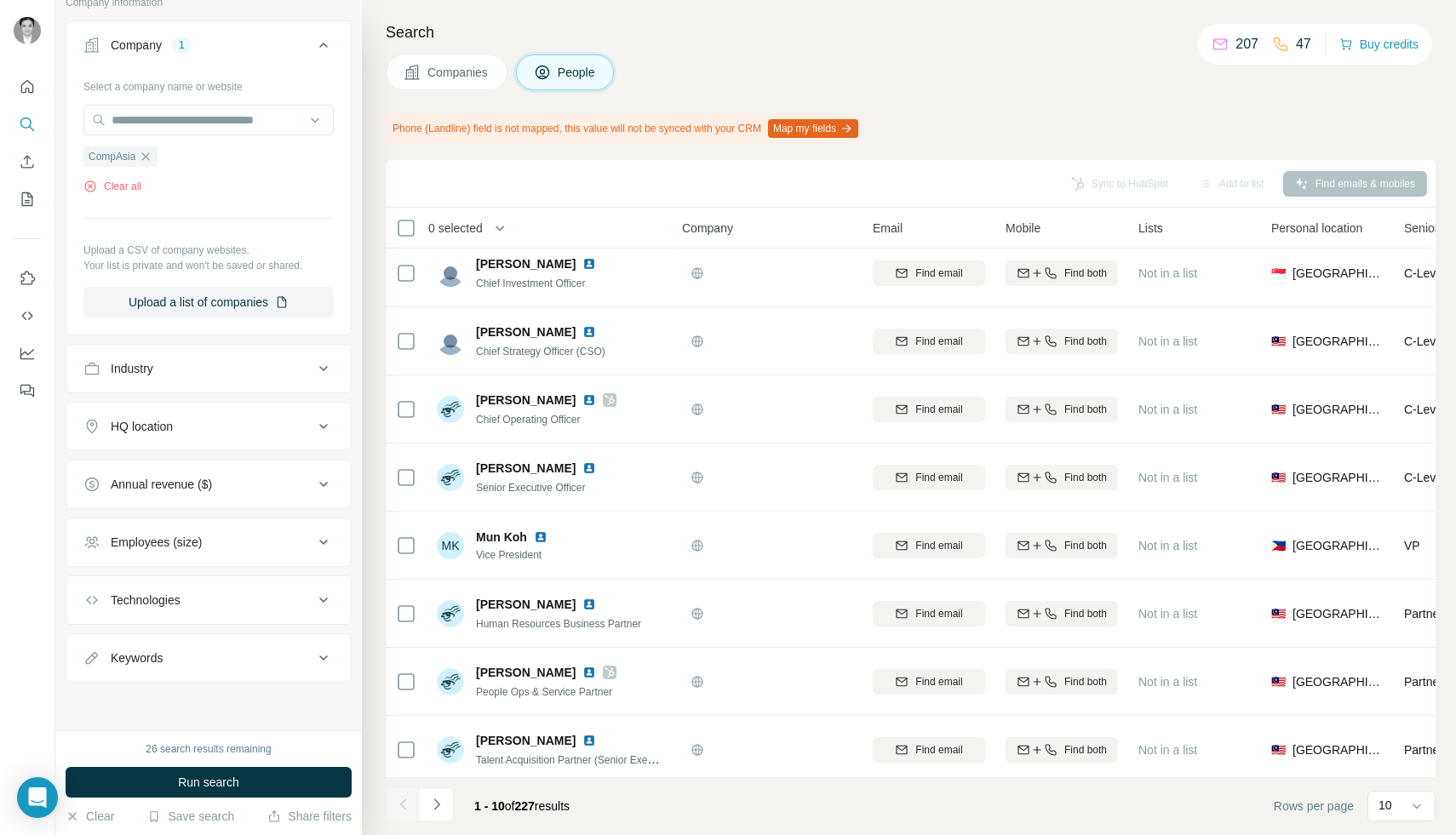
click at [145, 752] on div "26 search results remaining" at bounding box center [207, 749] width 125 height 15
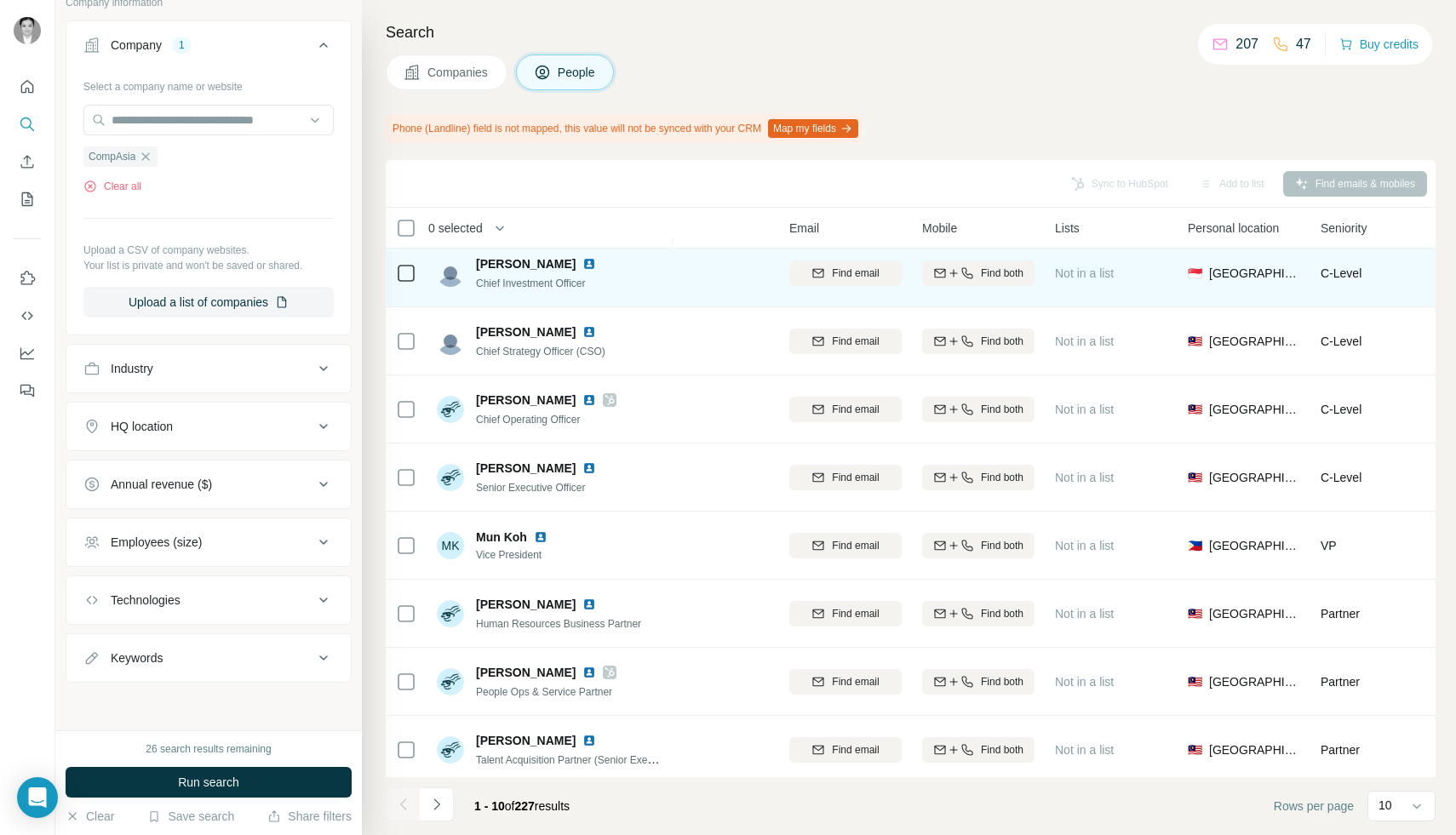
scroll to position [78, 84]
click at [975, 277] on div "Find both" at bounding box center [978, 273] width 113 height 15
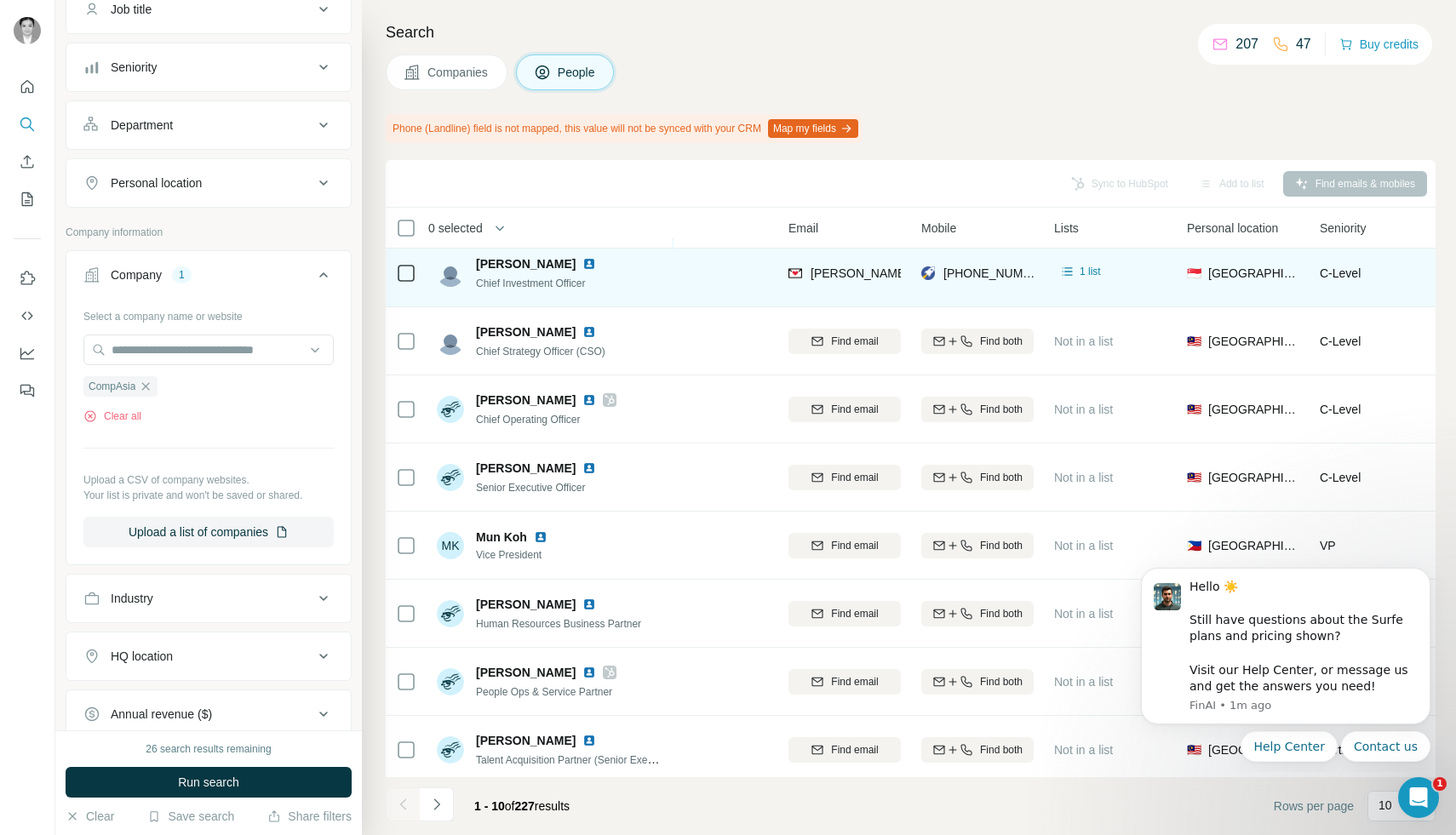
scroll to position [73, 0]
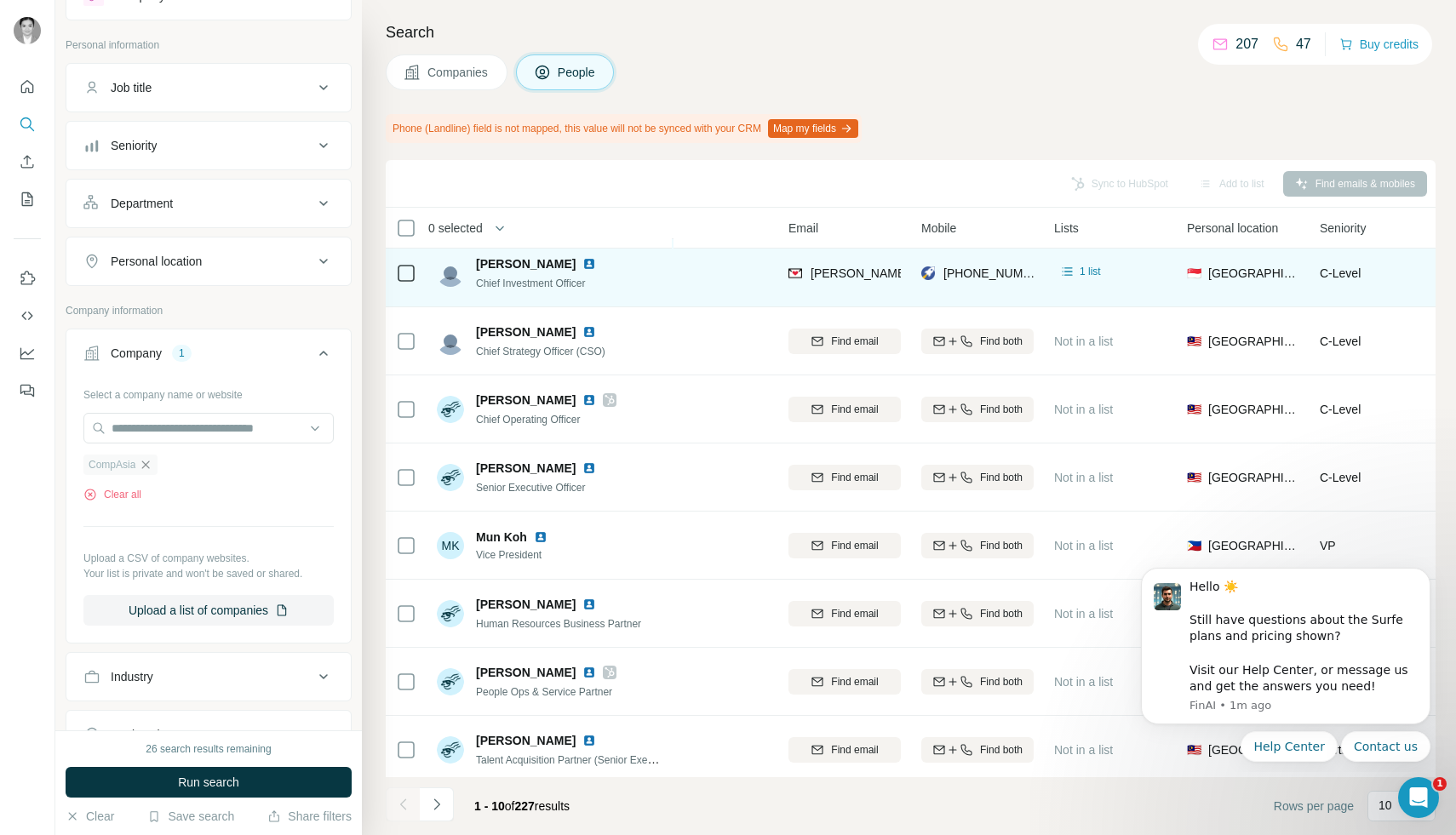
click at [144, 467] on icon "button" at bounding box center [146, 464] width 8 height 8
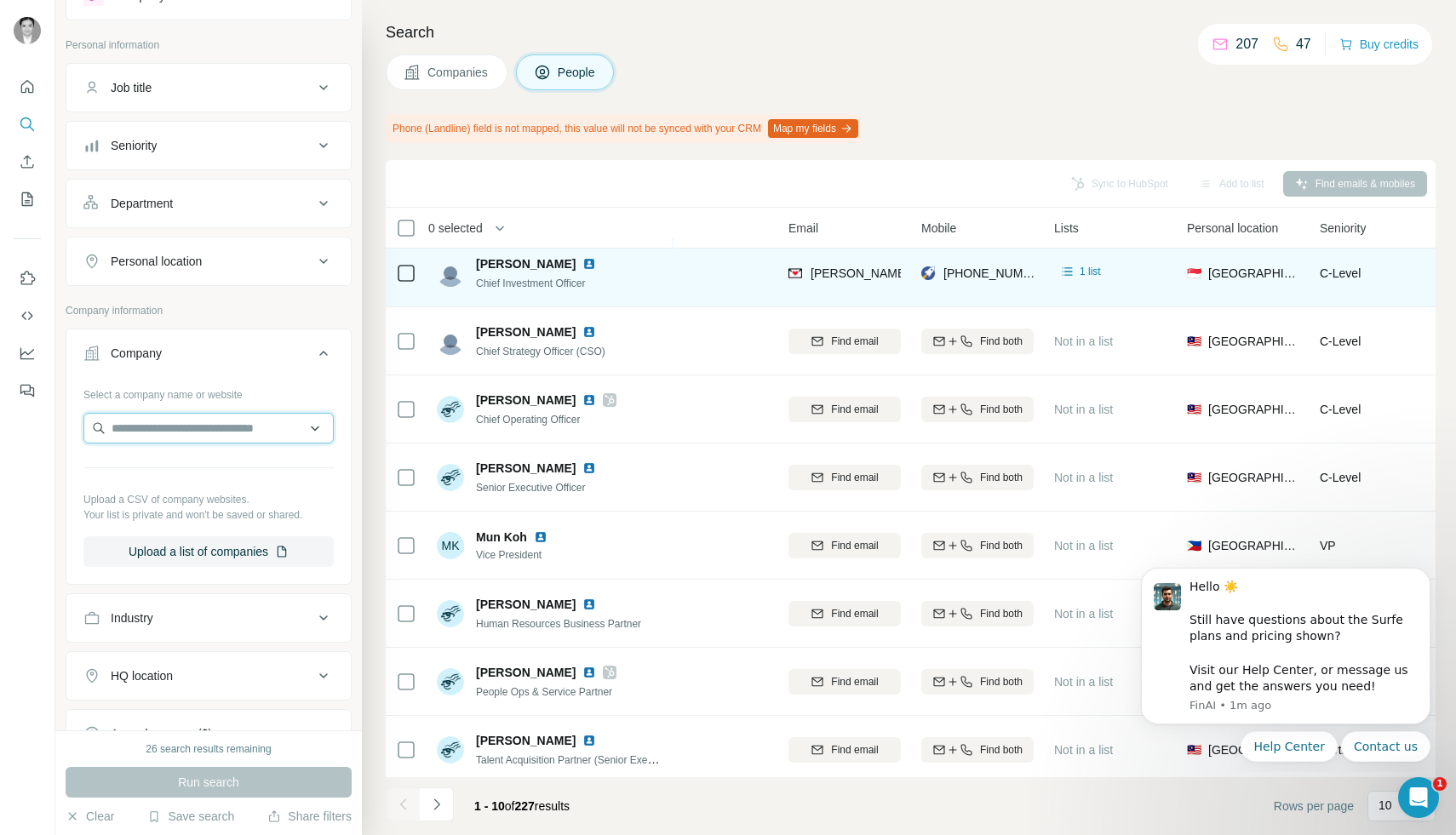
click at [136, 422] on input "text" at bounding box center [208, 428] width 250 height 31
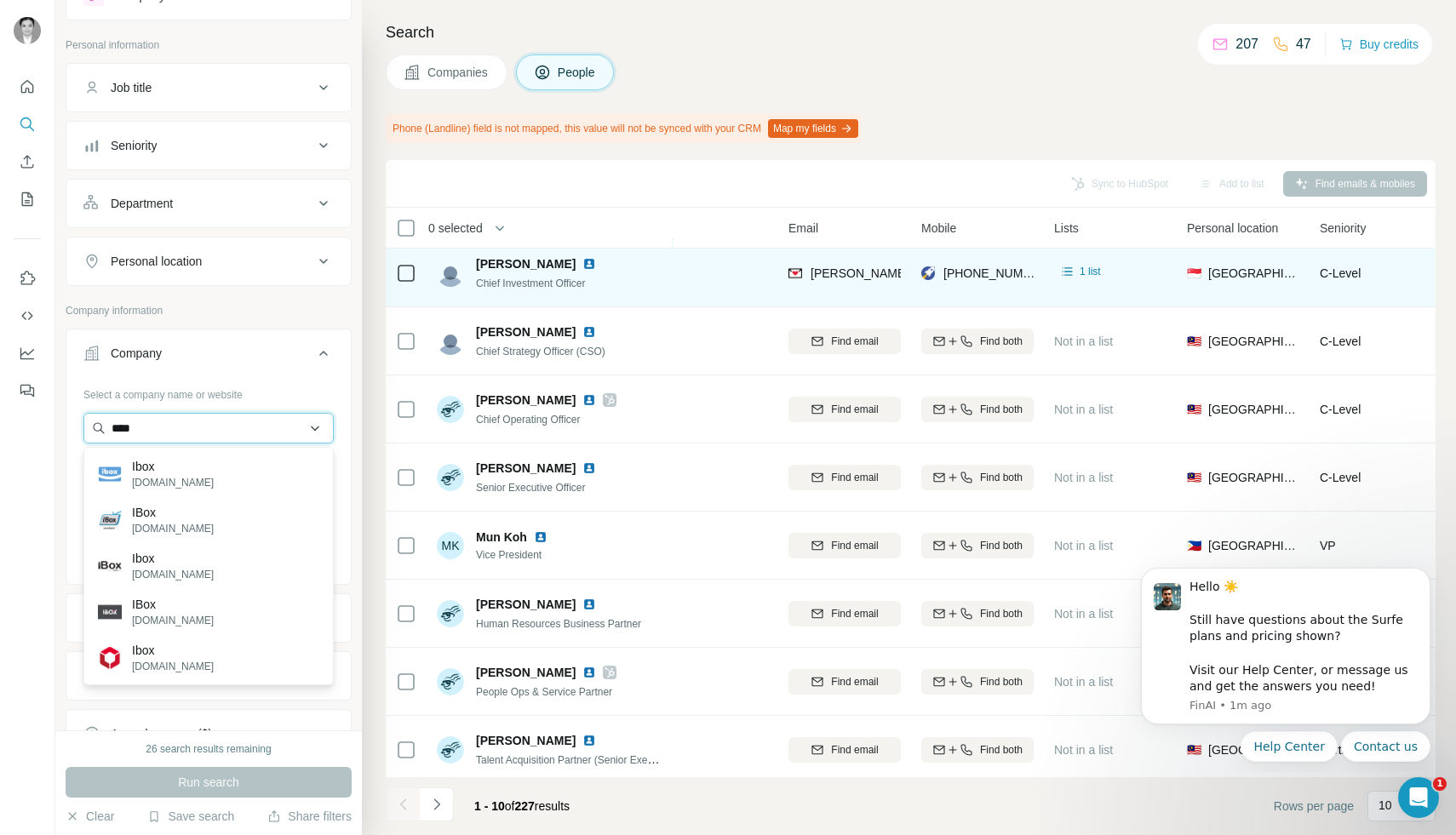
click at [150, 425] on input "****" at bounding box center [208, 428] width 250 height 31
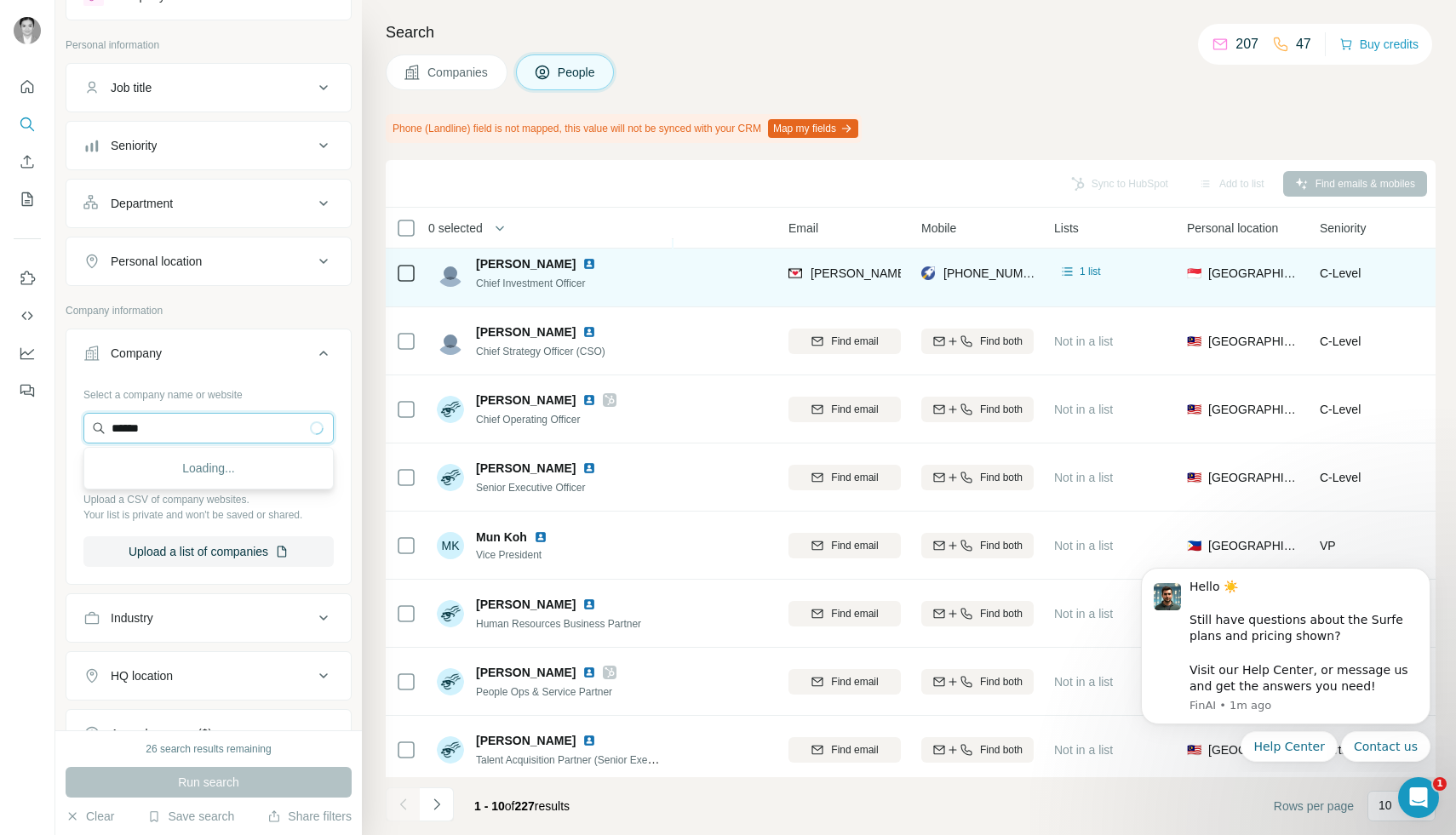
type input "*******"
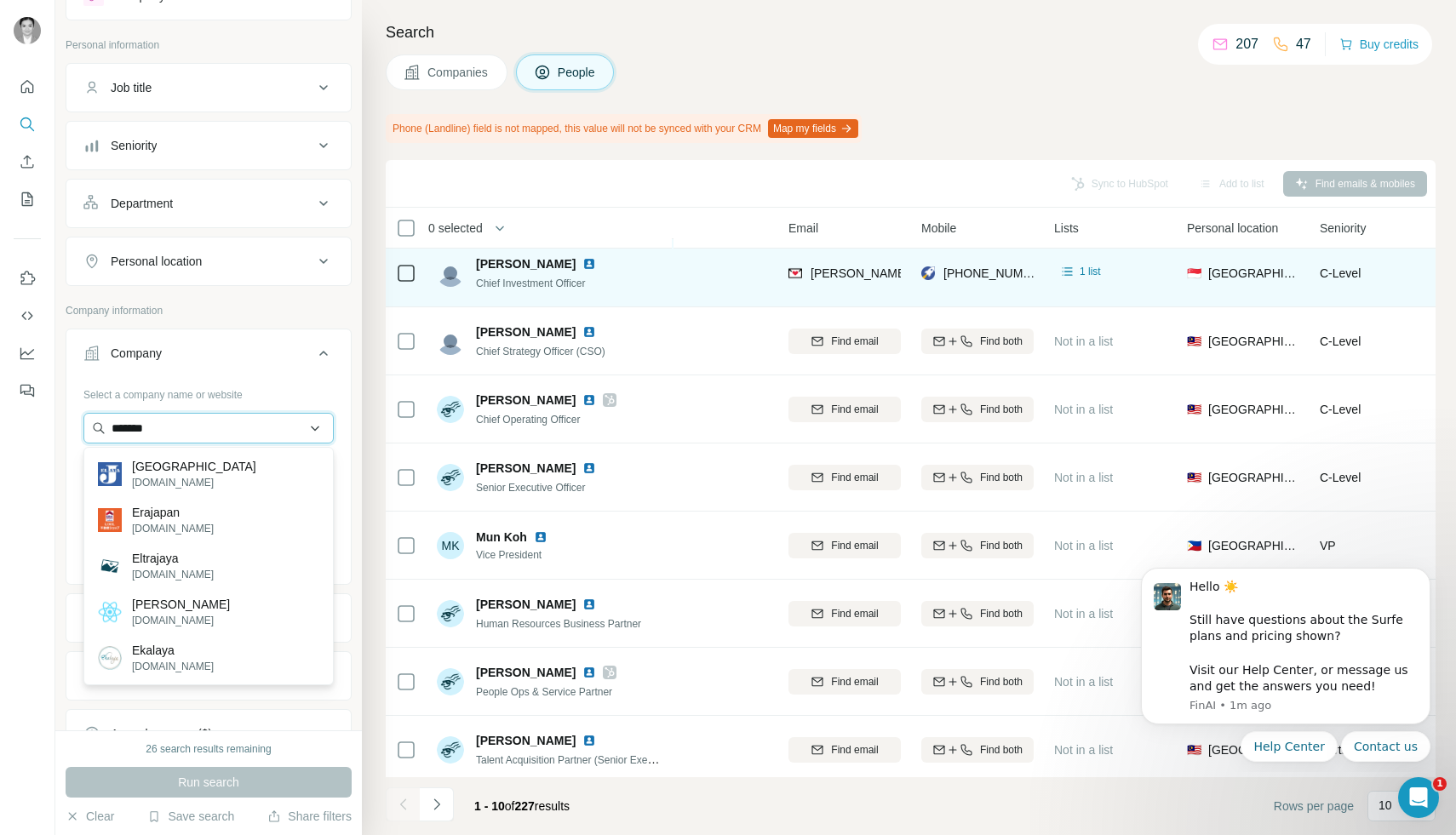
click at [297, 421] on input "*******" at bounding box center [208, 428] width 250 height 31
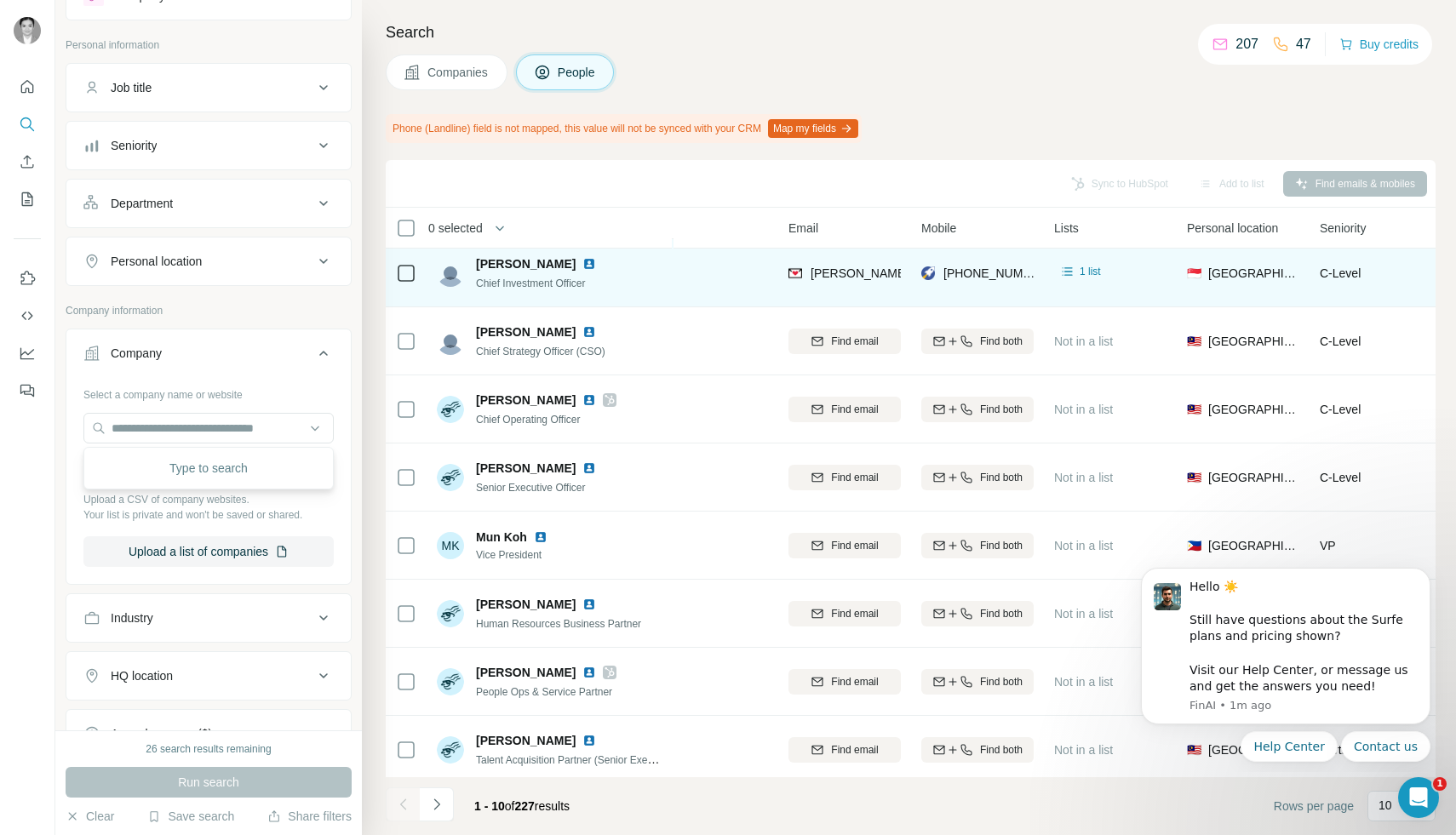
click at [370, 551] on div "Search Companies People Phone (Landline) field is not mapped, this value will n…" at bounding box center [909, 418] width 1094 height 835
click at [310, 424] on input "text" at bounding box center [208, 428] width 250 height 31
click at [377, 469] on div "Search Companies People Phone (Landline) field is not mapped, this value will n…" at bounding box center [909, 418] width 1094 height 835
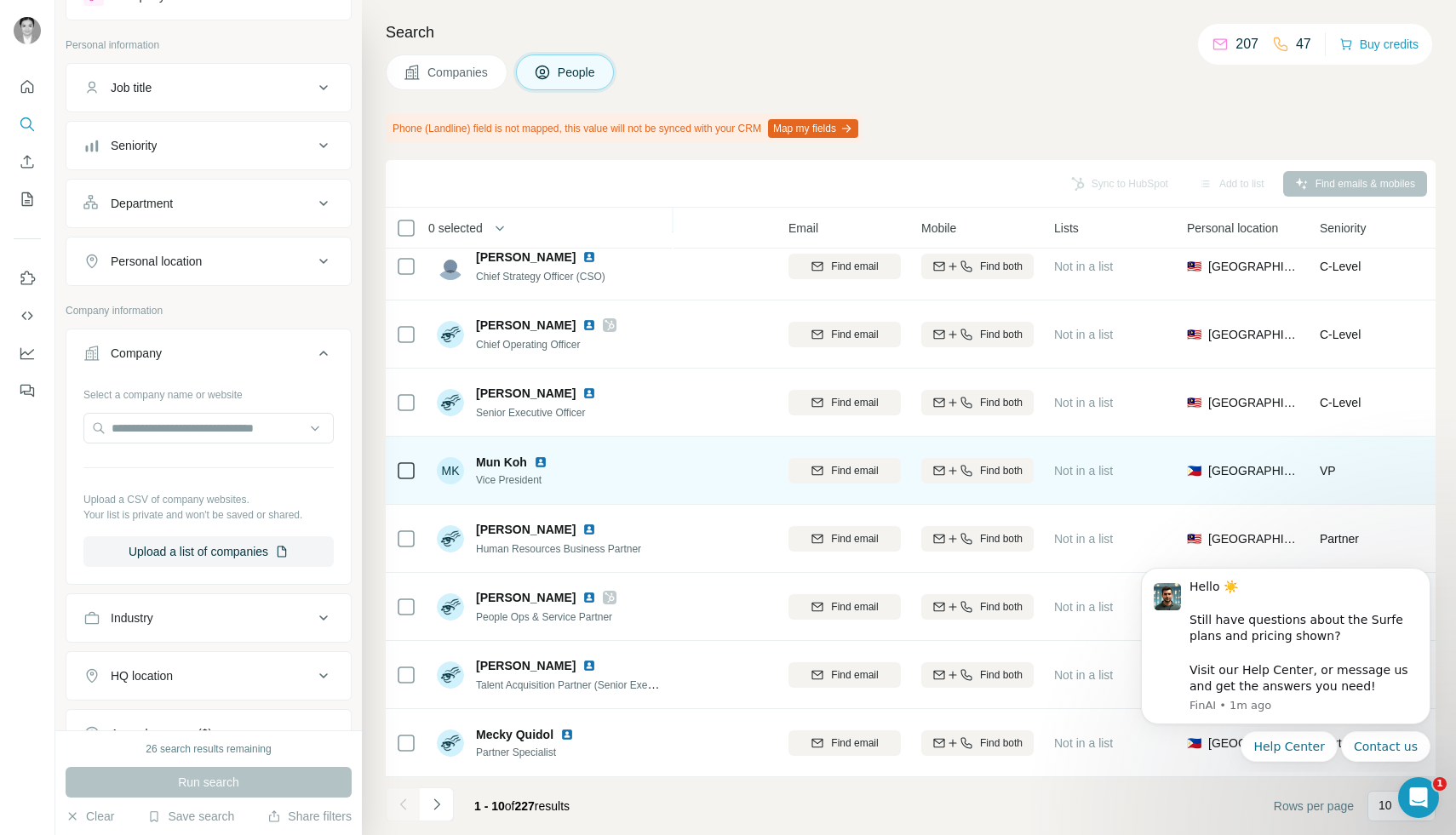
scroll to position [0, 84]
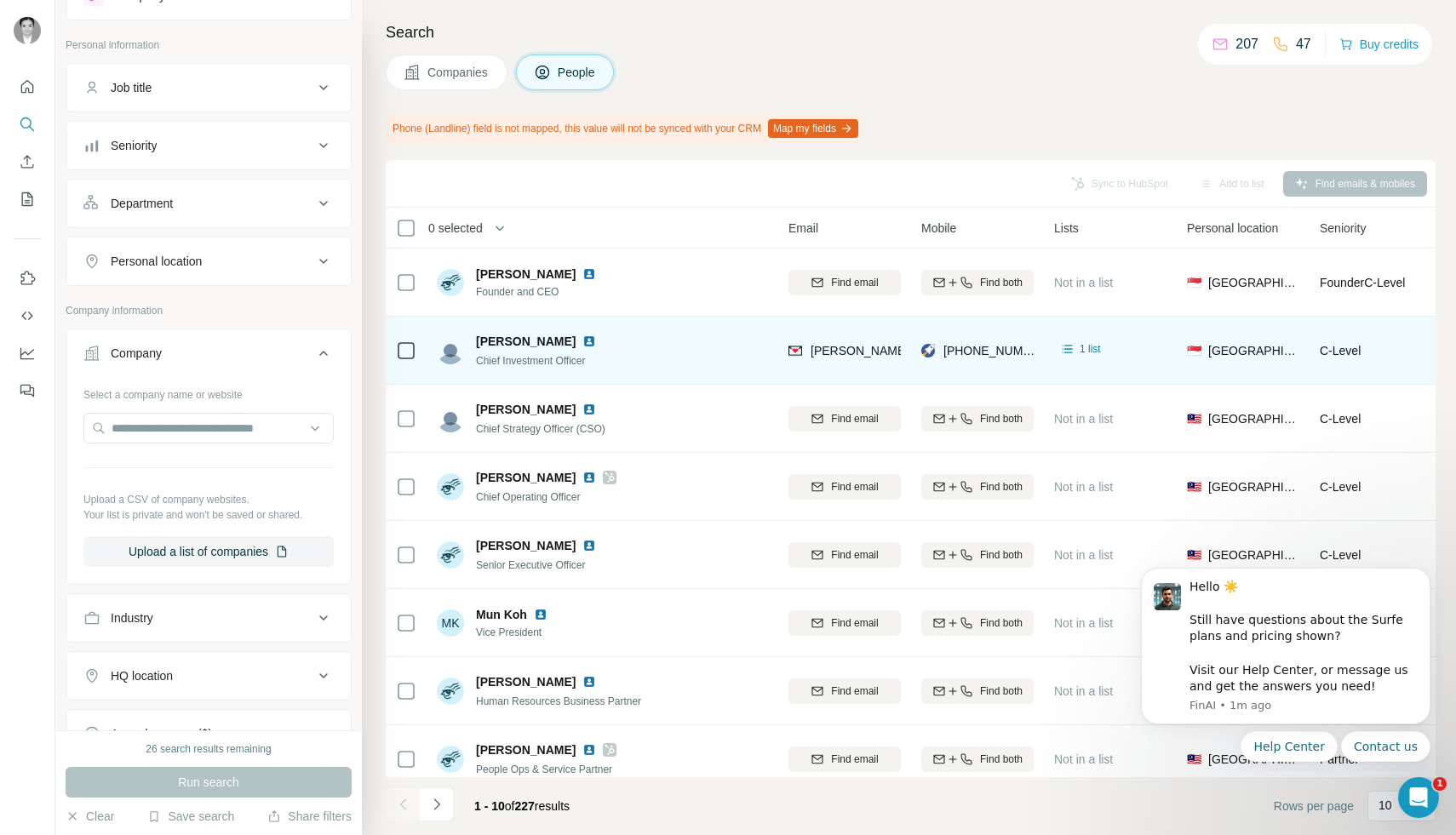
click at [326, 357] on icon at bounding box center [324, 354] width 21 height 21
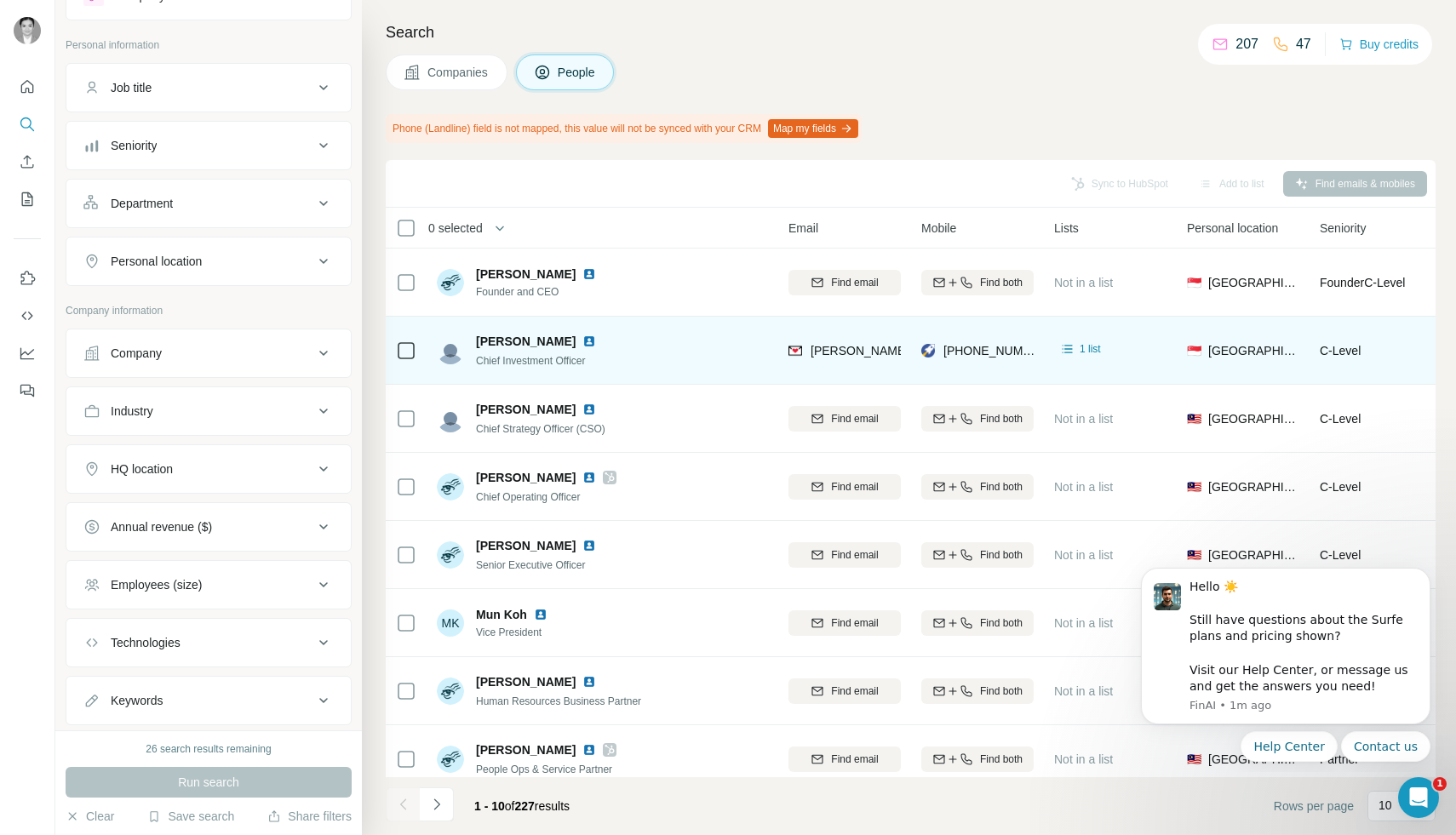
click at [326, 410] on icon at bounding box center [324, 411] width 21 height 21
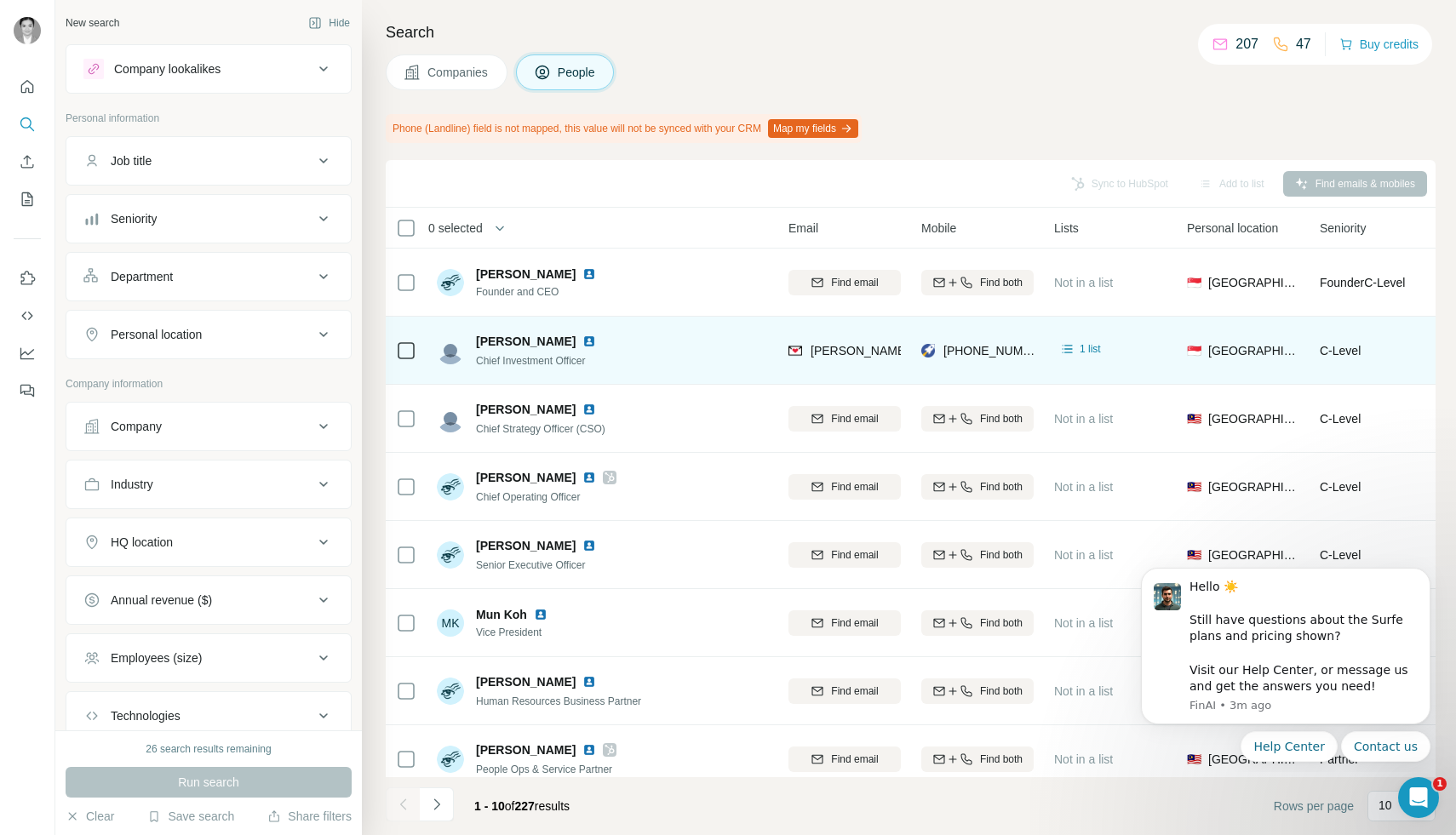
click at [256, 534] on div "HQ location" at bounding box center [198, 542] width 230 height 17
click at [251, 597] on input "text" at bounding box center [208, 584] width 250 height 31
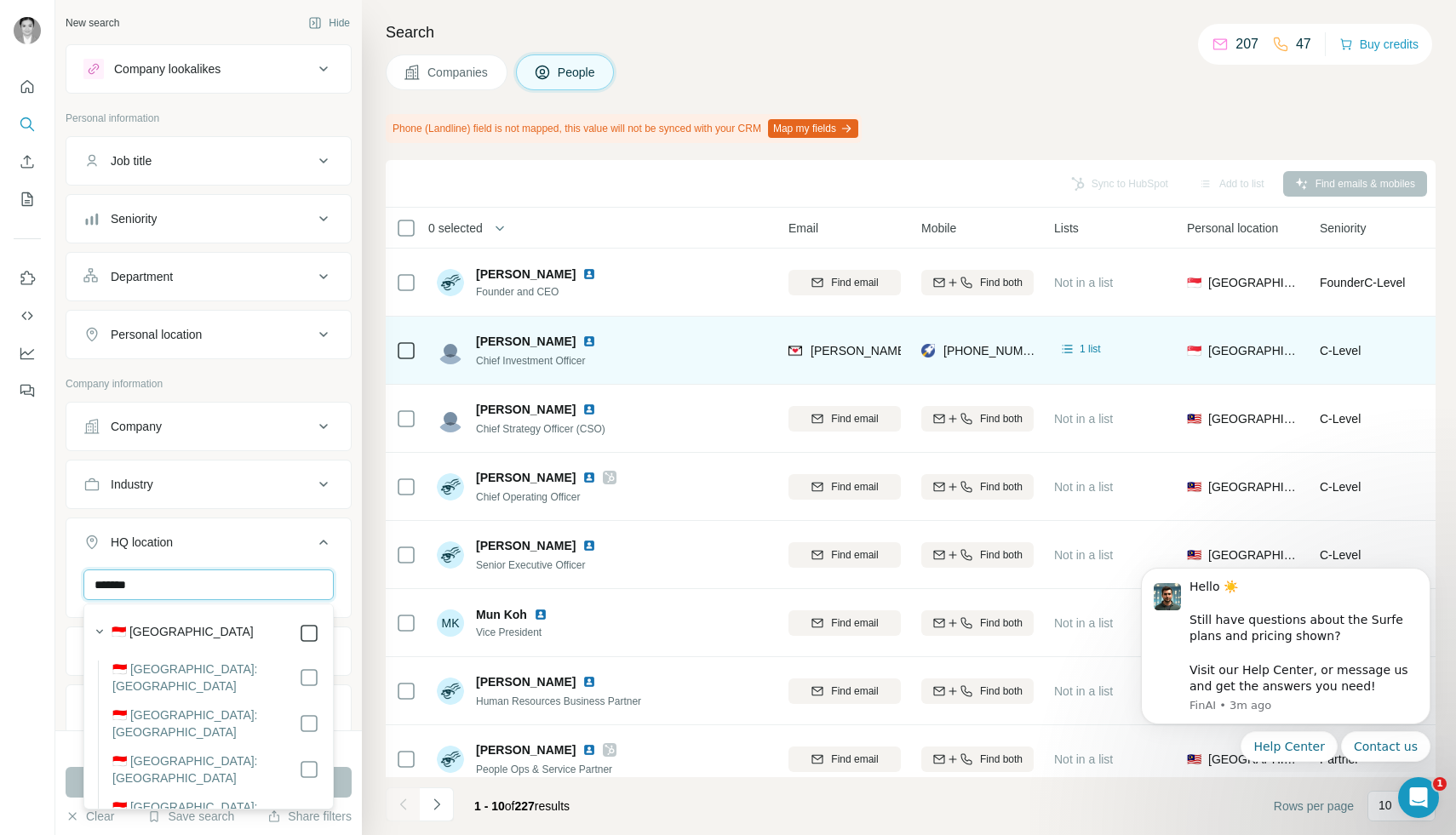
type input "*******"
click at [315, 550] on icon at bounding box center [324, 542] width 21 height 21
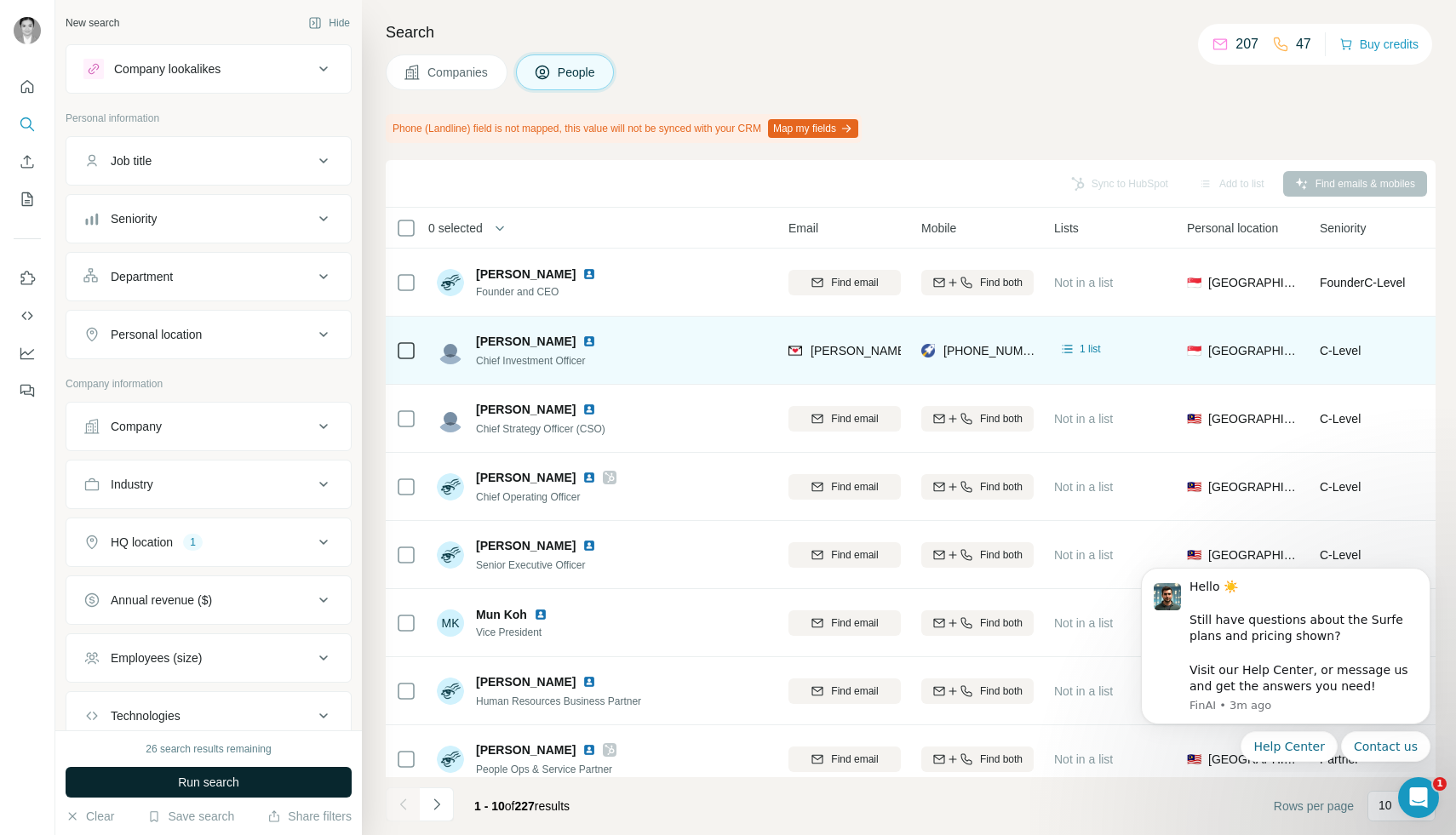
click at [220, 782] on span "Run search" at bounding box center [208, 782] width 61 height 17
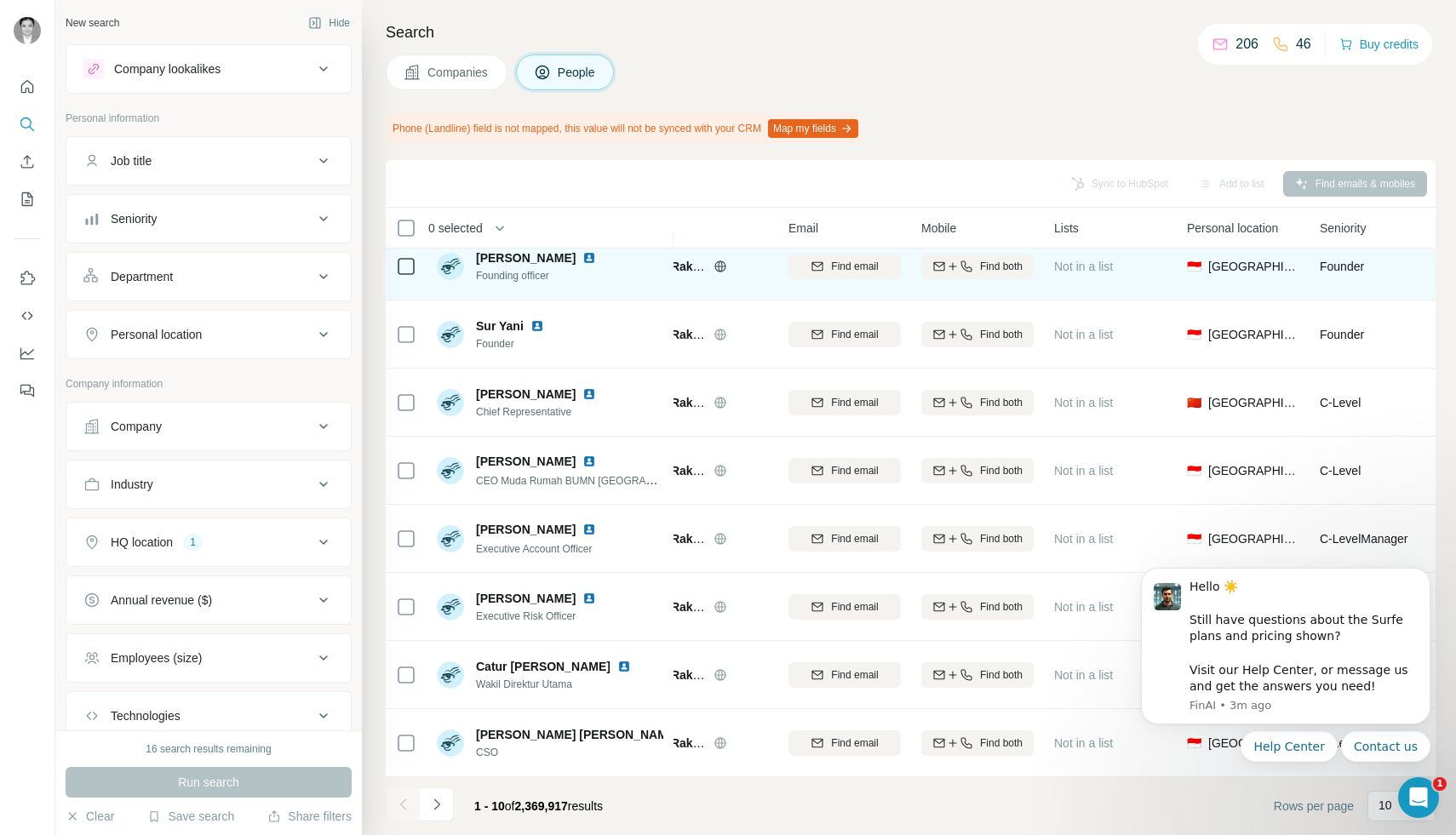
scroll to position [0, 84]
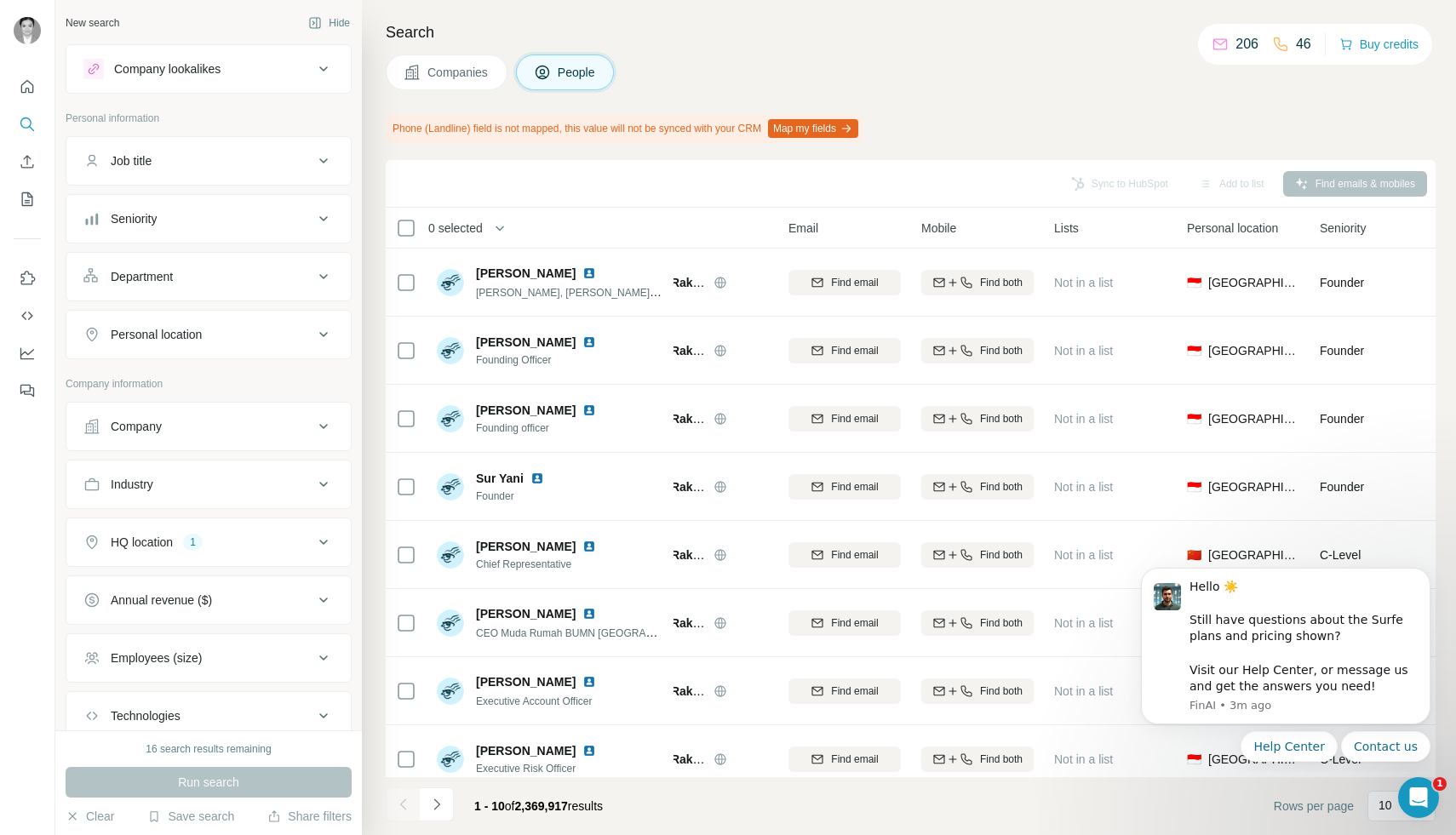
click at [146, 749] on div "16 search results remaining" at bounding box center [207, 749] width 125 height 15
click at [1103, 58] on div "Companies People" at bounding box center [910, 72] width 1050 height 36
